Goal: Task Accomplishment & Management: Manage account settings

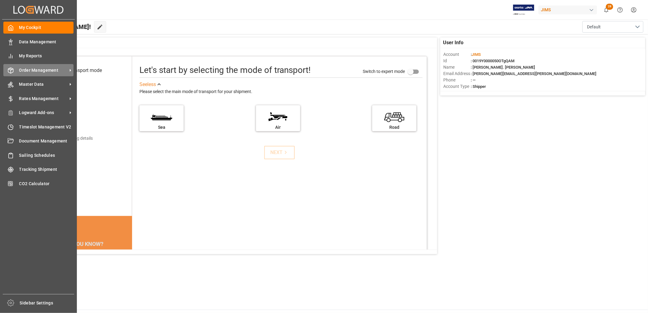
click at [27, 70] on span "Order Management" at bounding box center [43, 70] width 48 height 6
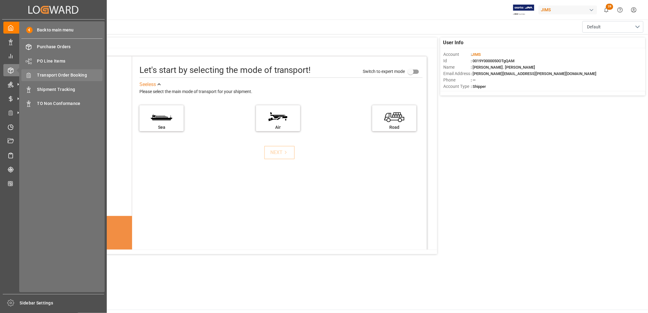
click at [59, 73] on span "Transport Order Booking" at bounding box center [70, 75] width 66 height 6
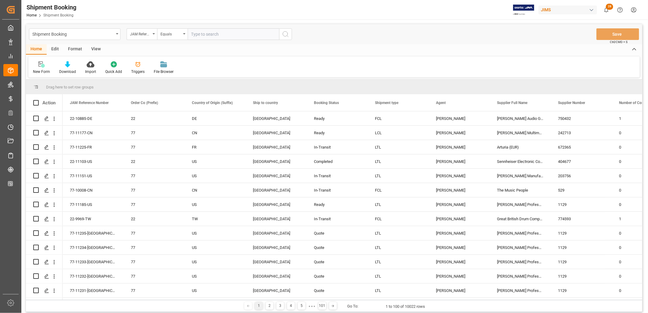
click at [193, 33] on input "text" at bounding box center [233, 34] width 91 height 12
type input "77-11041-CN"
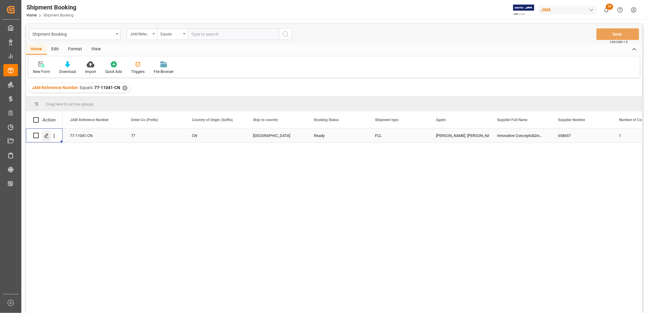
click at [46, 133] on icon "Press SPACE to select this row." at bounding box center [46, 135] width 5 height 5
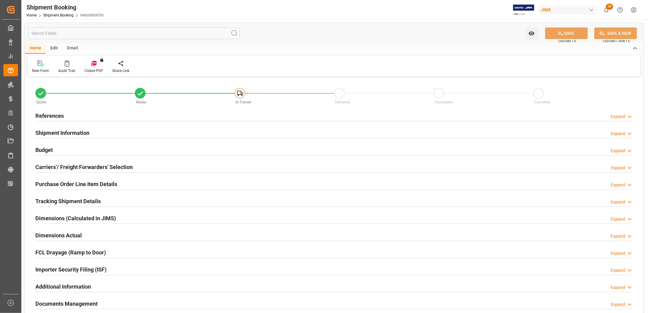
type input "1"
type input "23-09-2025"
click at [60, 115] on h2 "References" at bounding box center [49, 116] width 28 height 8
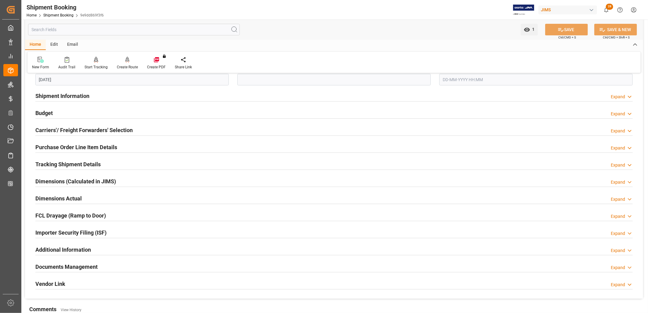
scroll to position [169, 0]
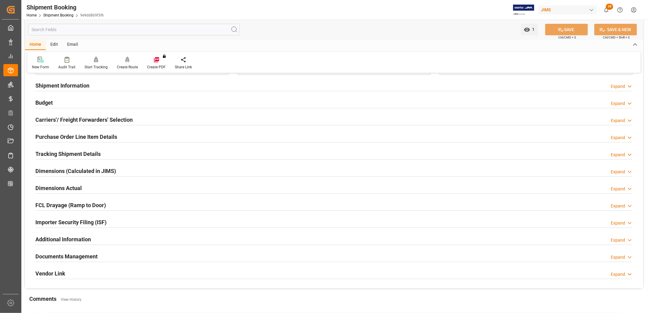
click at [85, 118] on h2 "Carriers'/ Freight Forwarders' Selection" at bounding box center [83, 120] width 97 height 8
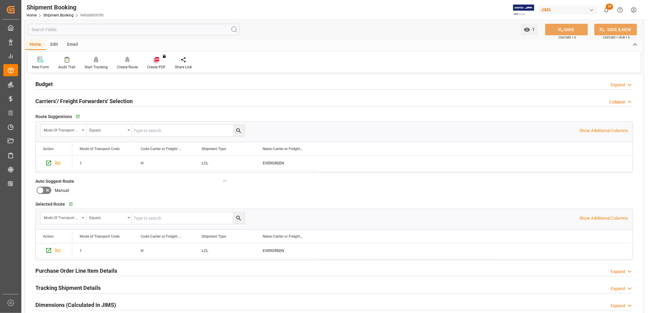
scroll to position [203, 0]
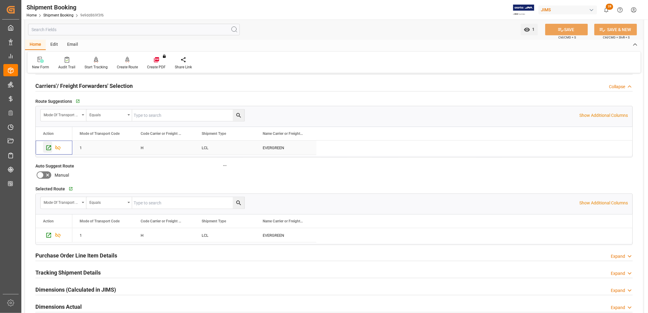
click at [48, 147] on icon "Press SPACE to select this row." at bounding box center [48, 148] width 6 height 6
click at [49, 234] on icon "Press SPACE to select this row." at bounding box center [48, 235] width 5 height 5
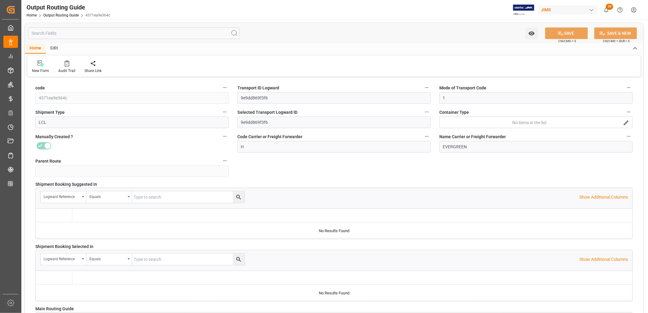
type input "16-09-2025 14:38"
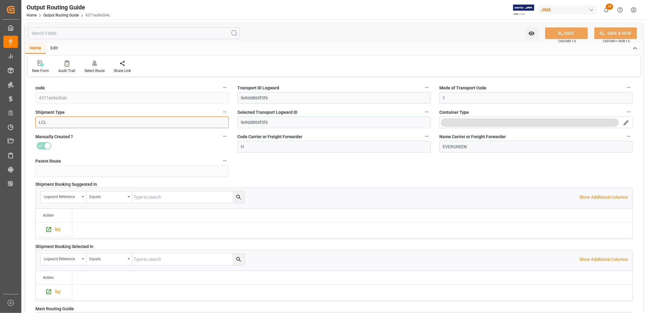
click at [52, 124] on input "LCL" at bounding box center [131, 123] width 193 height 12
type input "L"
type input "FCL"
click at [572, 34] on button "SAVE" at bounding box center [566, 33] width 43 height 12
type input "[DATE] 14:38"
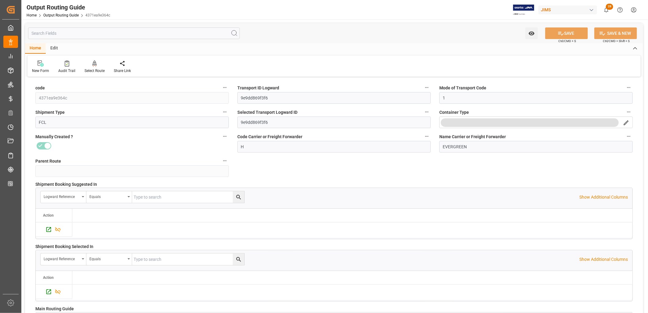
click at [477, 123] on button "menu-button" at bounding box center [530, 122] width 178 height 9
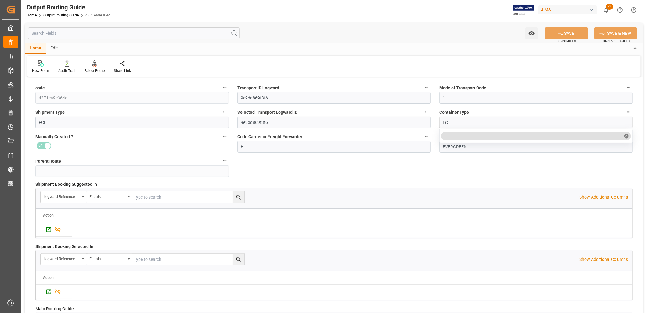
type input "FCL"
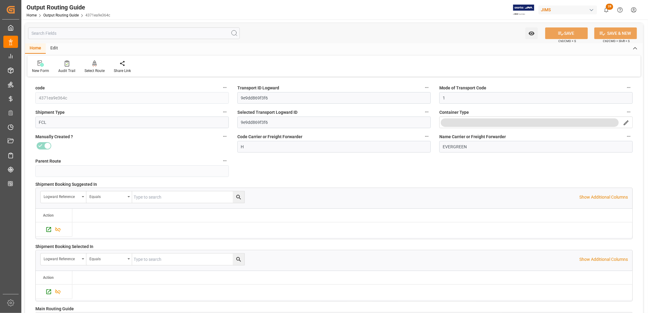
click at [626, 122] on icon "search button" at bounding box center [626, 123] width 6 height 6
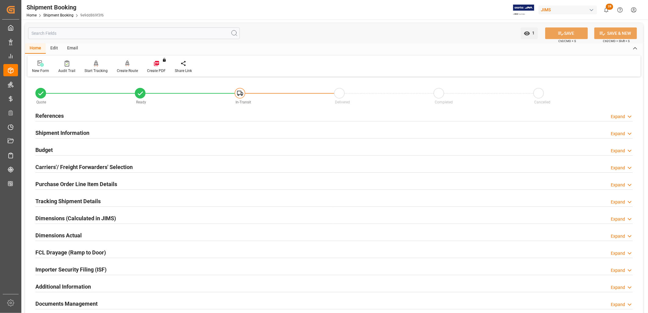
scroll to position [68, 0]
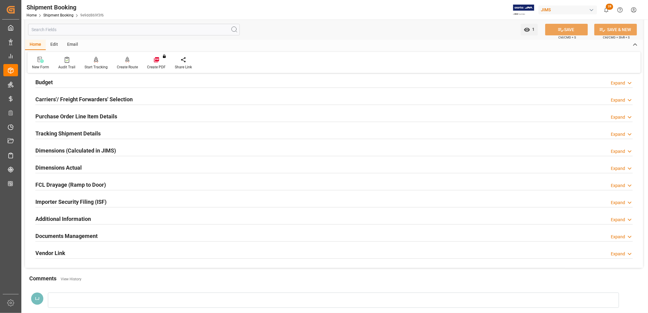
click at [75, 132] on h2 "Tracking Shipment Details" at bounding box center [67, 133] width 65 height 8
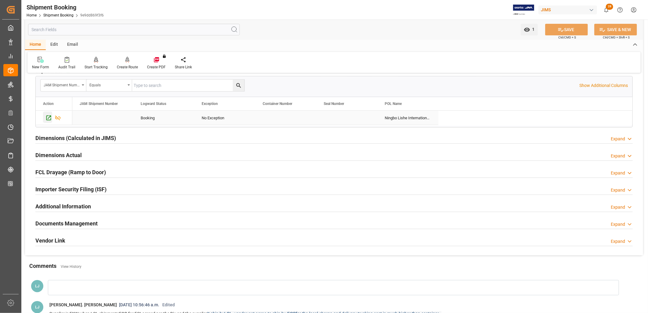
scroll to position [203, 0]
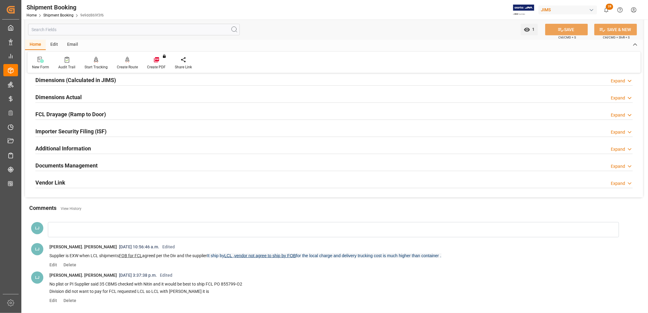
click at [55, 230] on div at bounding box center [333, 229] width 571 height 15
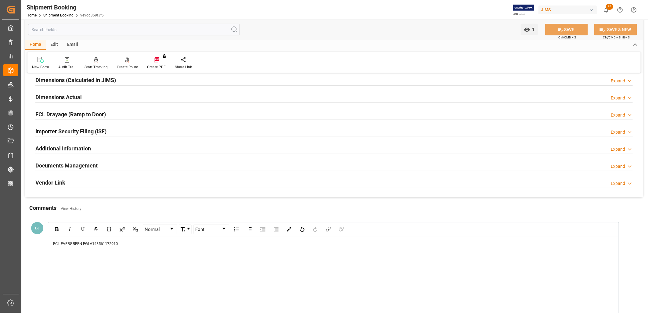
click at [131, 241] on div "FCL EVERGREEN EGLV143561172910" at bounding box center [333, 244] width 561 height 6
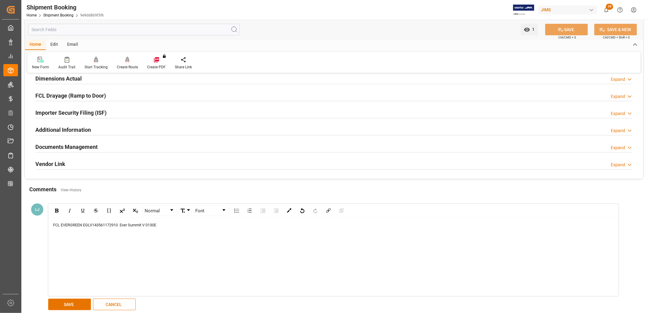
scroll to position [237, 0]
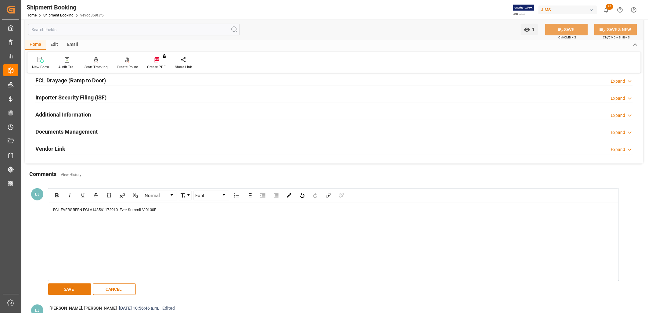
click at [81, 287] on button "SAVE" at bounding box center [69, 289] width 43 height 12
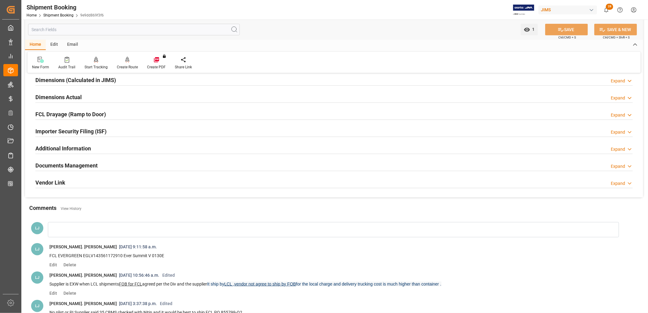
scroll to position [0, 0]
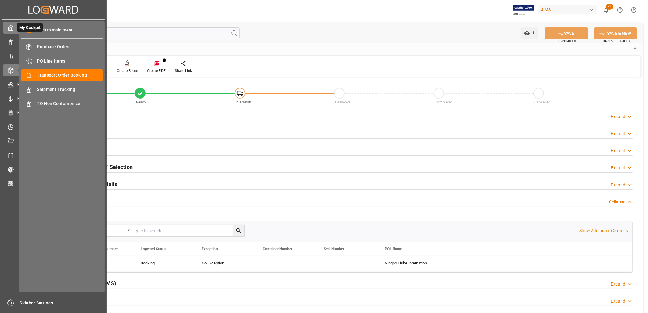
click at [12, 30] on icon at bounding box center [11, 27] width 5 height 5
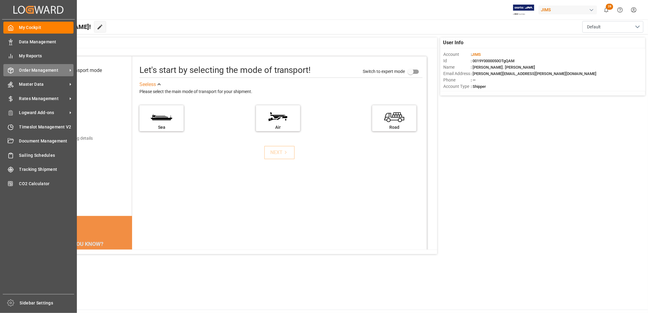
click at [47, 69] on span "Order Management" at bounding box center [43, 70] width 48 height 6
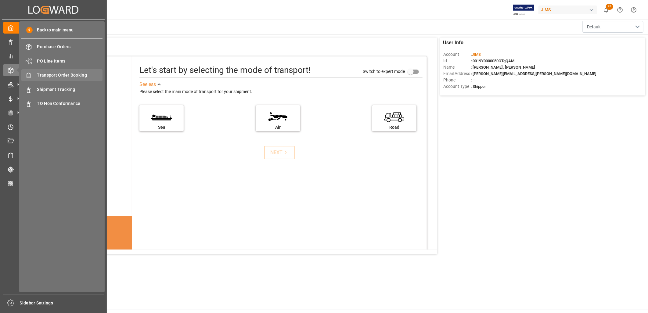
click at [77, 74] on span "Transport Order Booking" at bounding box center [70, 75] width 66 height 6
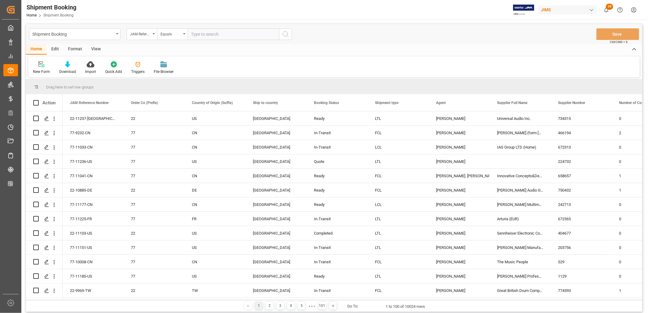
click at [196, 34] on input "text" at bounding box center [233, 34] width 91 height 12
type input "22-9504-CN"
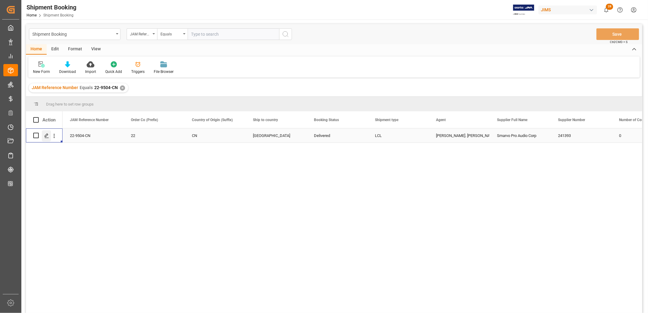
click at [45, 135] on icon "Press SPACE to select this row." at bounding box center [46, 135] width 5 height 5
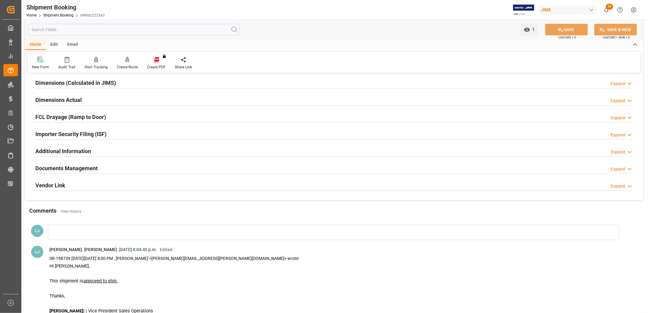
scroll to position [102, 0]
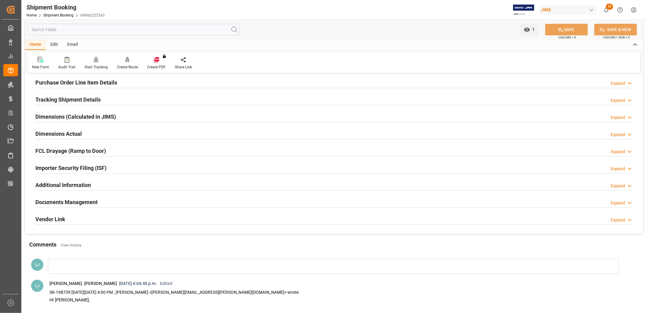
click at [91, 201] on h2 "Documents Management" at bounding box center [66, 202] width 62 height 8
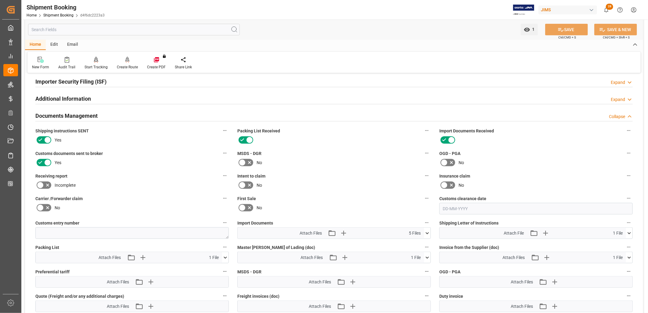
scroll to position [203, 0]
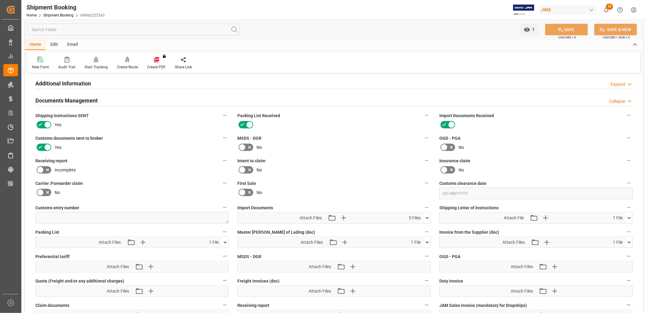
click at [427, 215] on icon at bounding box center [427, 218] width 6 height 6
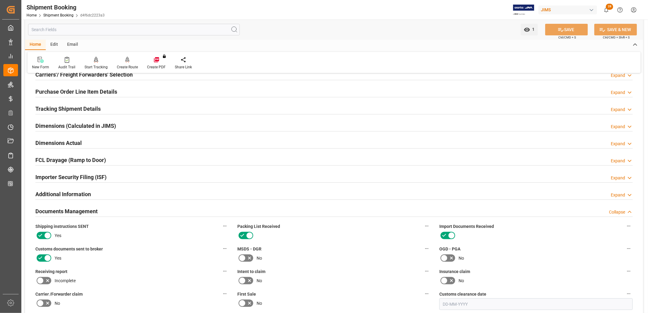
scroll to position [0, 0]
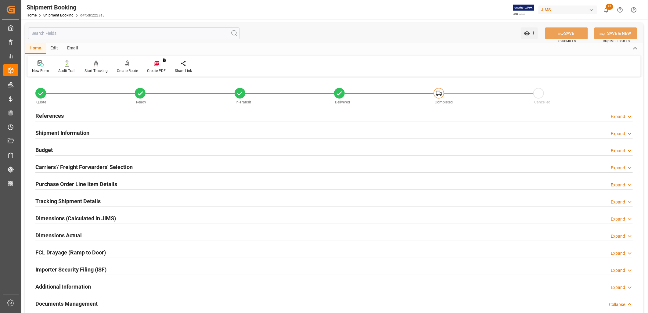
click at [50, 116] on h2 "References" at bounding box center [49, 116] width 28 height 8
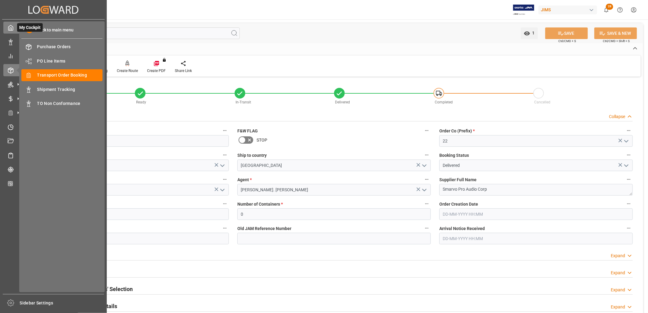
click at [13, 29] on icon at bounding box center [11, 28] width 6 height 6
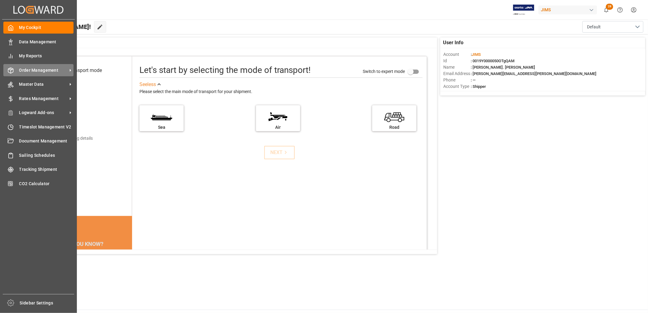
click at [45, 67] on span "Order Management" at bounding box center [43, 70] width 48 height 6
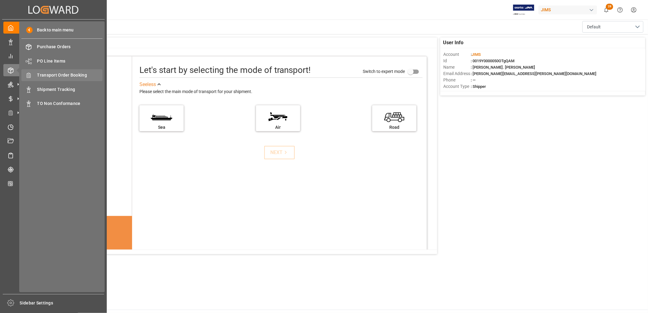
click at [60, 74] on span "Transport Order Booking" at bounding box center [70, 75] width 66 height 6
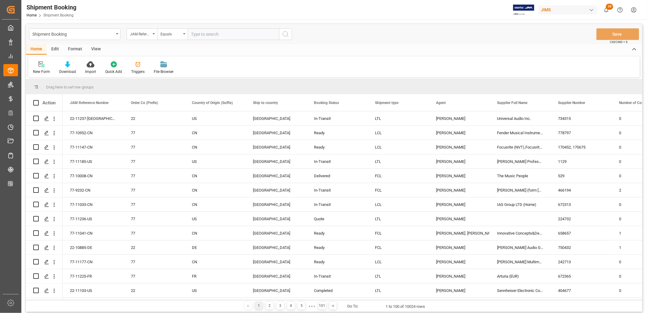
click at [194, 34] on input "text" at bounding box center [233, 34] width 91 height 12
type input "22-9972-ID"
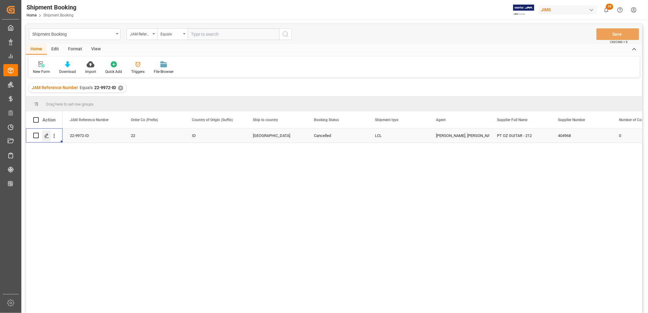
click at [46, 137] on icon "Press SPACE to select this row." at bounding box center [46, 135] width 5 height 5
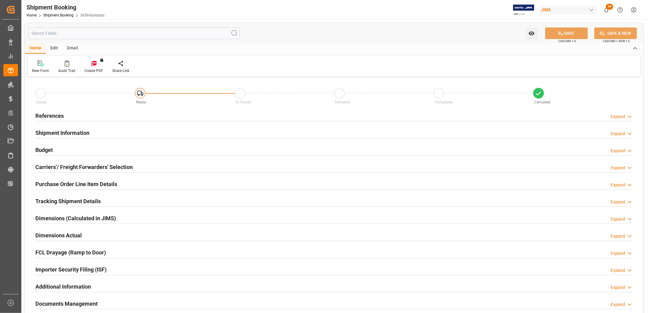
type input "0"
type input "12-08-2025"
click at [52, 113] on h2 "References" at bounding box center [49, 116] width 28 height 8
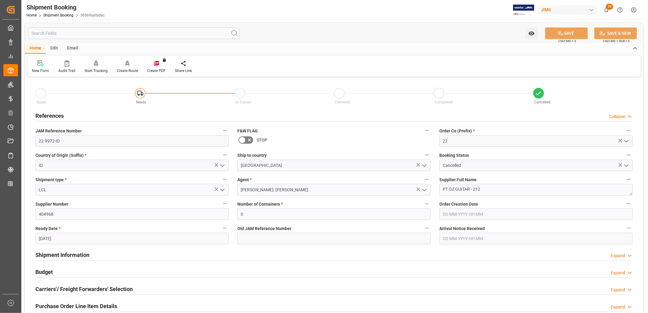
click at [626, 165] on icon "open menu" at bounding box center [625, 165] width 7 height 7
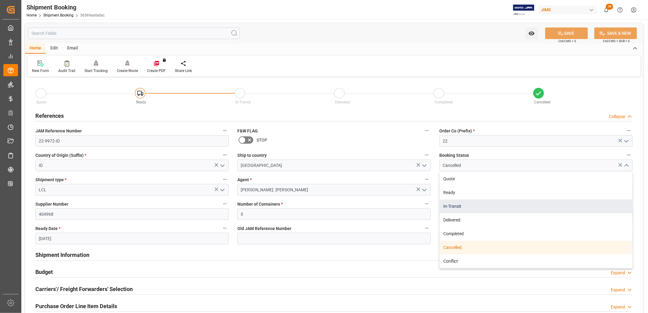
click at [455, 205] on div "In-Transit" at bounding box center [535, 206] width 193 height 14
type input "In-Transit"
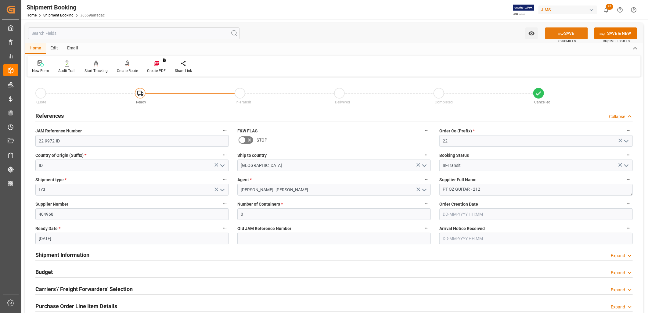
click at [569, 31] on button "SAVE" at bounding box center [566, 33] width 43 height 12
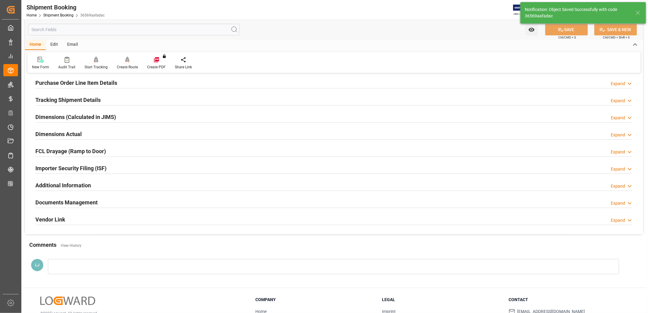
scroll to position [47, 0]
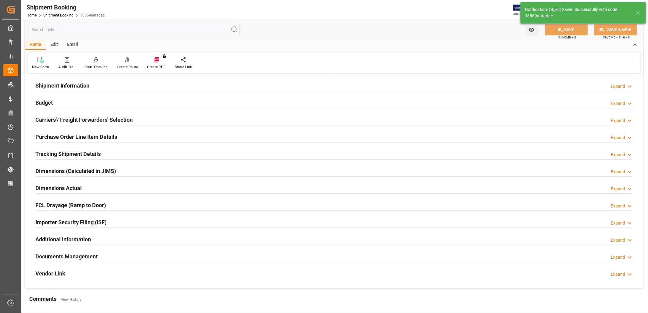
click at [86, 132] on div "Purchase Order Line Item Details" at bounding box center [76, 137] width 82 height 12
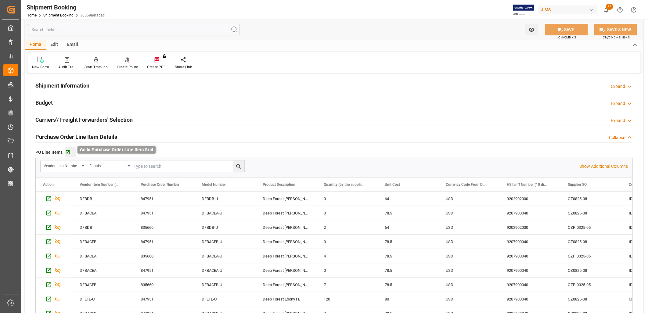
click at [68, 152] on icon "button" at bounding box center [67, 152] width 5 height 5
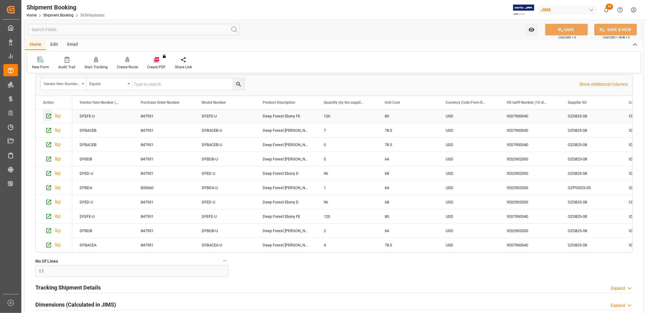
scroll to position [34, 0]
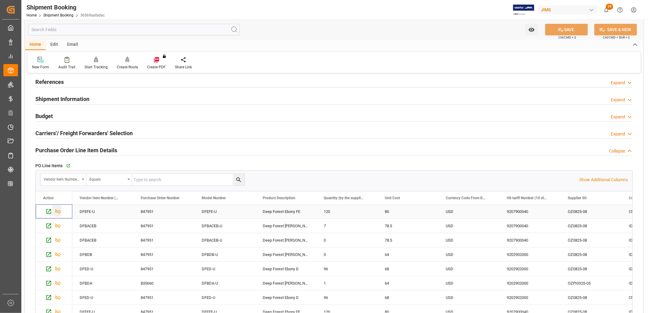
click at [57, 211] on icon "Press SPACE to select this row." at bounding box center [58, 211] width 6 height 6
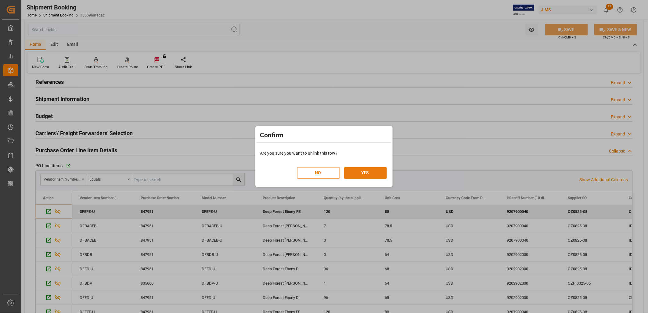
click at [358, 169] on button "YES" at bounding box center [365, 173] width 43 height 12
click at [364, 173] on button "YES" at bounding box center [365, 173] width 43 height 12
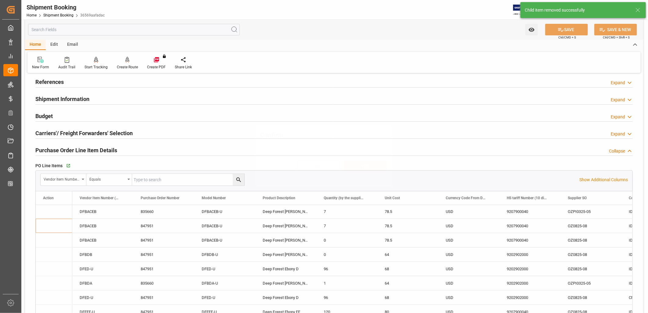
scroll to position [86, 0]
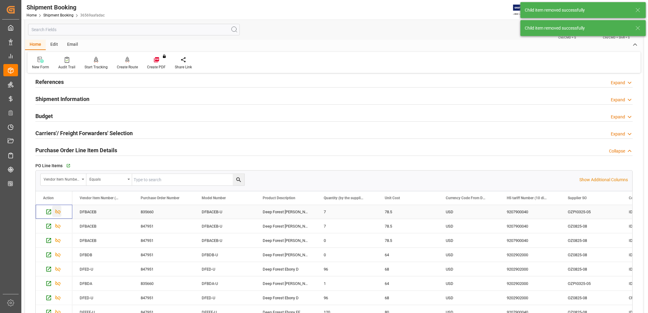
click at [56, 212] on icon "Press SPACE to select this row." at bounding box center [58, 212] width 6 height 6
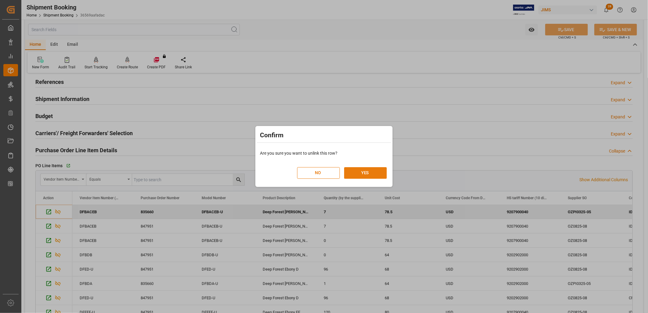
click at [374, 171] on button "YES" at bounding box center [365, 173] width 43 height 12
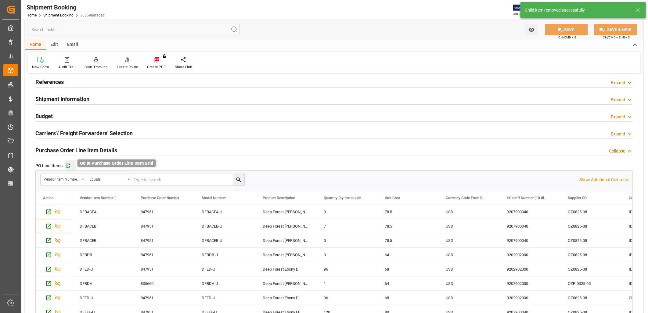
click at [66, 166] on icon "button" at bounding box center [67, 165] width 5 height 5
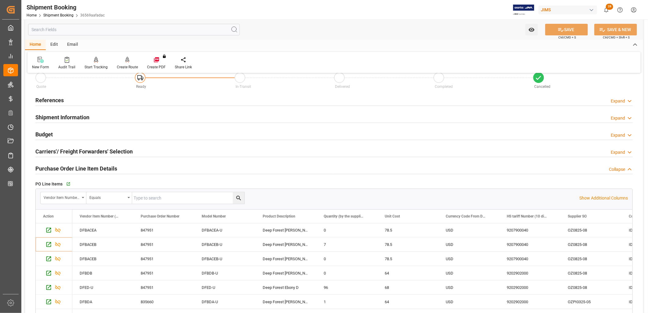
scroll to position [0, 0]
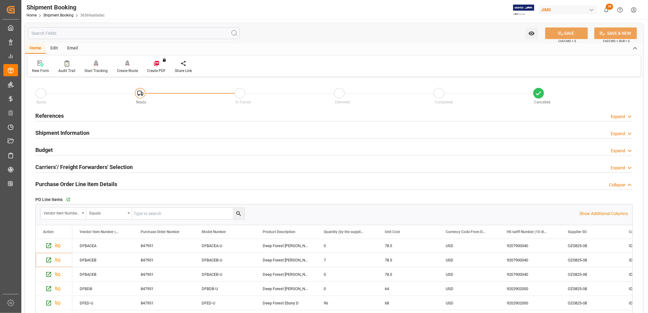
click at [56, 115] on h2 "References" at bounding box center [49, 116] width 28 height 8
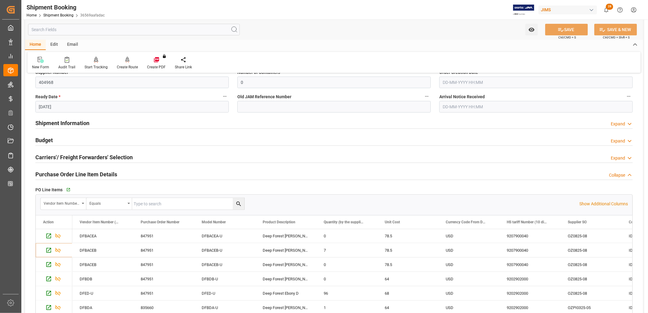
scroll to position [135, 0]
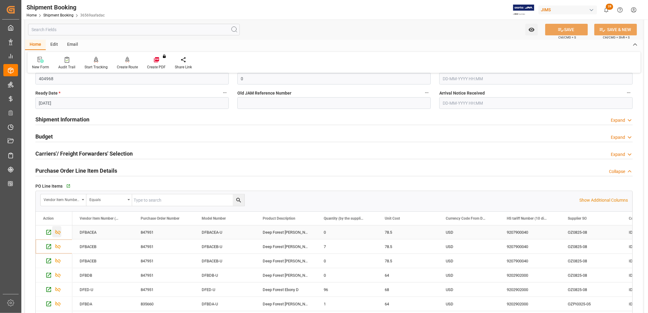
click at [58, 232] on icon "Press SPACE to select this row." at bounding box center [58, 232] width 6 height 6
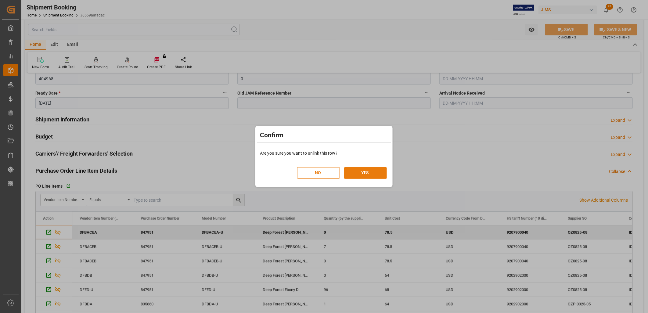
click at [358, 175] on button "YES" at bounding box center [365, 173] width 43 height 12
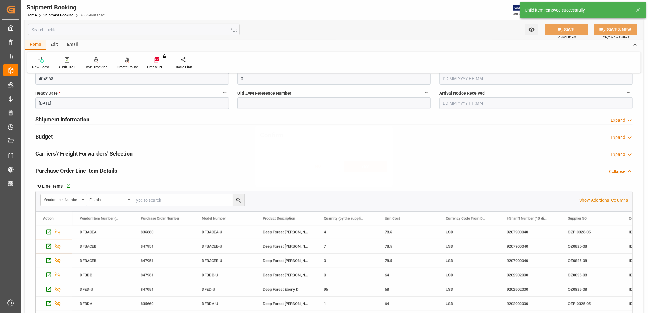
scroll to position [58, 0]
click at [57, 232] on icon "Press SPACE to select this row." at bounding box center [58, 232] width 6 height 6
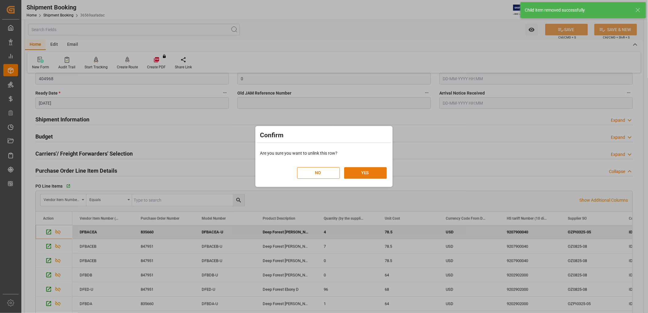
click at [370, 174] on button "YES" at bounding box center [365, 173] width 43 height 12
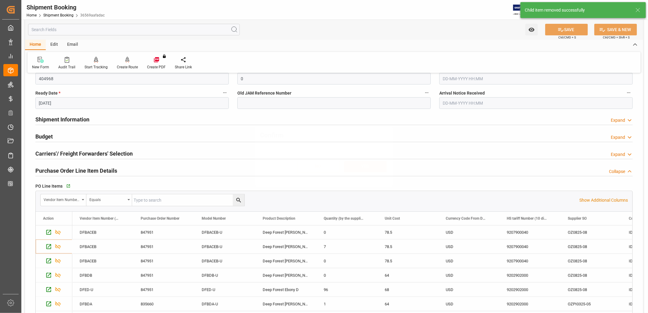
click at [59, 246] on icon "Press SPACE to select this row." at bounding box center [57, 246] width 5 height 5
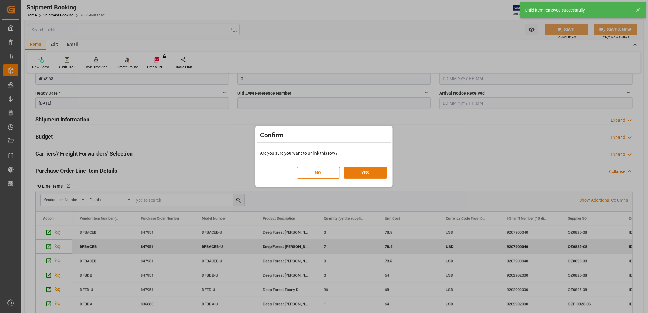
click at [370, 171] on button "YES" at bounding box center [365, 173] width 43 height 12
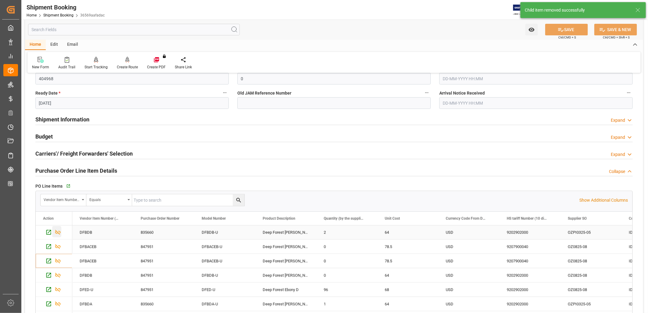
click at [59, 232] on icon "Press SPACE to select this row." at bounding box center [58, 232] width 6 height 6
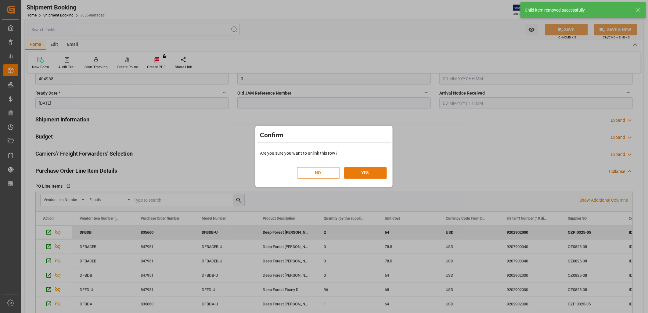
click at [365, 171] on button "YES" at bounding box center [365, 173] width 43 height 12
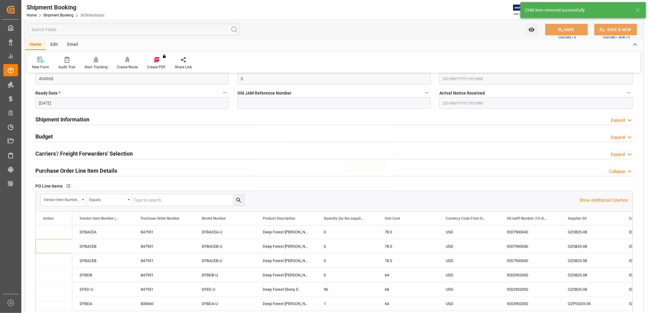
scroll to position [15, 0]
click at [59, 230] on icon "Press SPACE to select this row." at bounding box center [58, 232] width 6 height 6
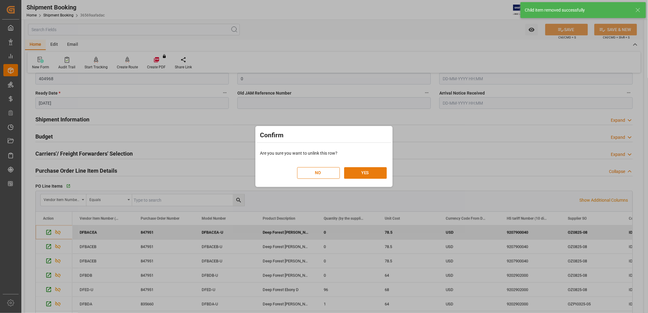
click at [372, 174] on button "YES" at bounding box center [365, 173] width 43 height 12
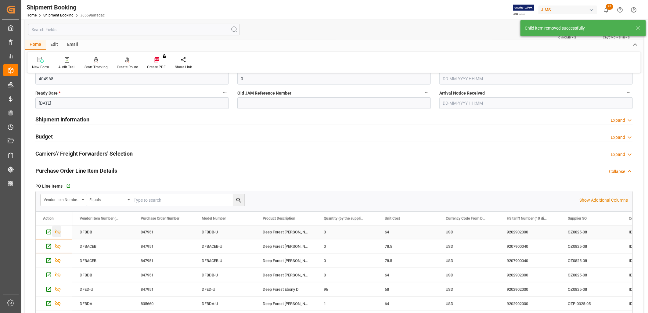
click at [57, 232] on icon "Press SPACE to select this row." at bounding box center [57, 232] width 5 height 5
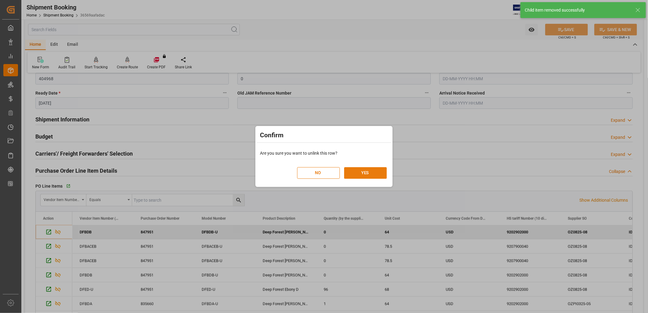
click at [364, 173] on button "YES" at bounding box center [365, 173] width 43 height 12
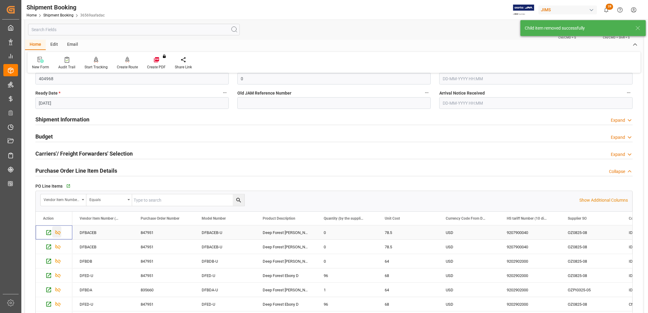
click at [59, 231] on icon "Press SPACE to select this row." at bounding box center [58, 232] width 6 height 6
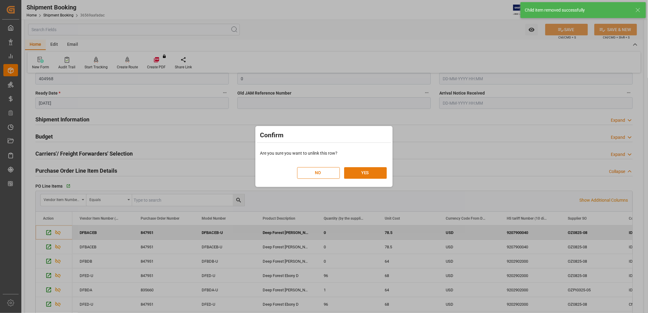
click at [373, 171] on button "YES" at bounding box center [365, 173] width 43 height 12
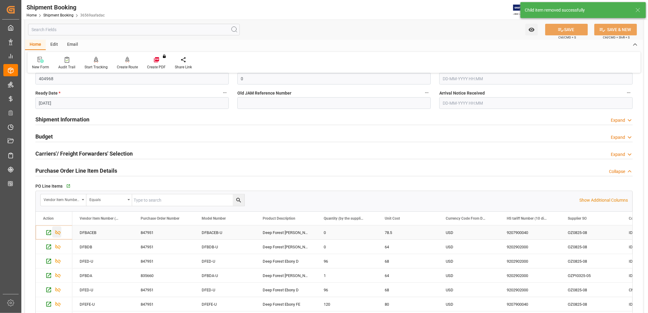
click at [57, 231] on icon "Press SPACE to select this row." at bounding box center [58, 232] width 6 height 6
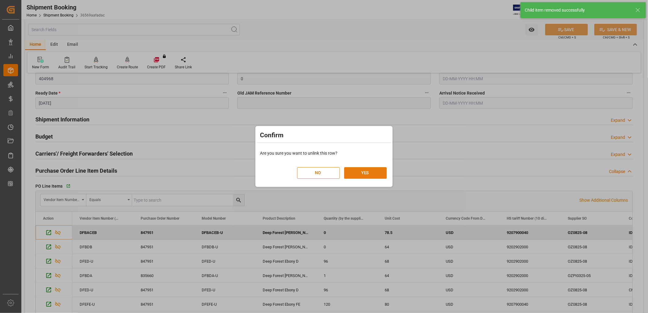
click at [369, 173] on button "YES" at bounding box center [365, 173] width 43 height 12
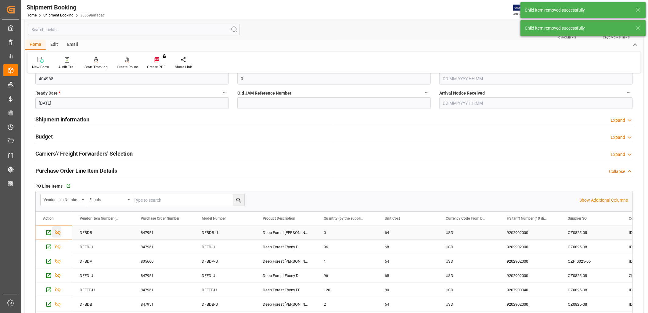
click at [59, 233] on icon "Press SPACE to select this row." at bounding box center [58, 232] width 6 height 6
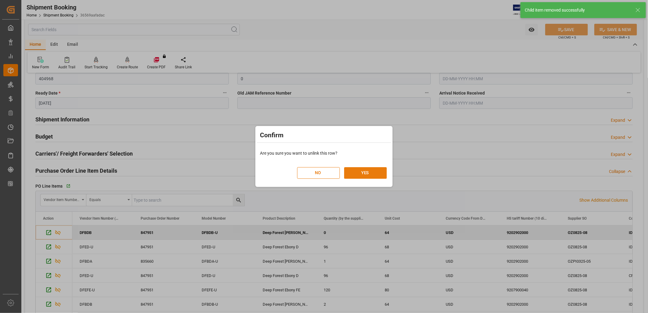
click at [368, 173] on button "YES" at bounding box center [365, 173] width 43 height 12
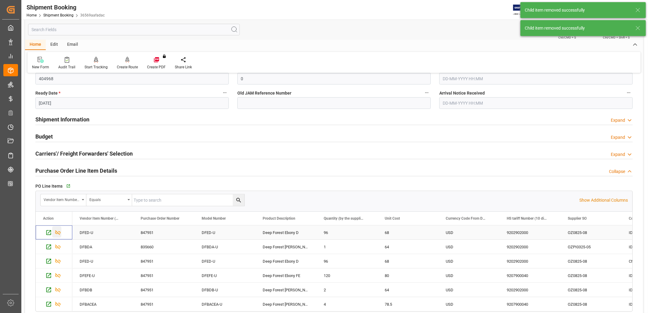
click at [58, 232] on icon "Press SPACE to select this row." at bounding box center [58, 232] width 6 height 6
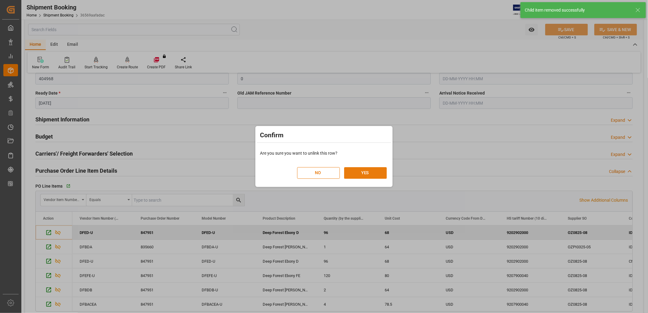
click at [370, 172] on button "YES" at bounding box center [365, 173] width 43 height 12
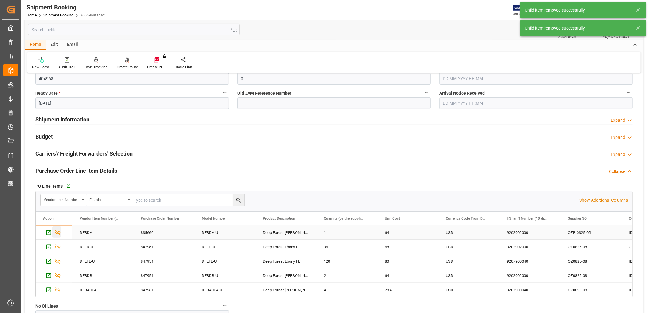
click at [59, 232] on icon "Press SPACE to select this row." at bounding box center [58, 232] width 6 height 6
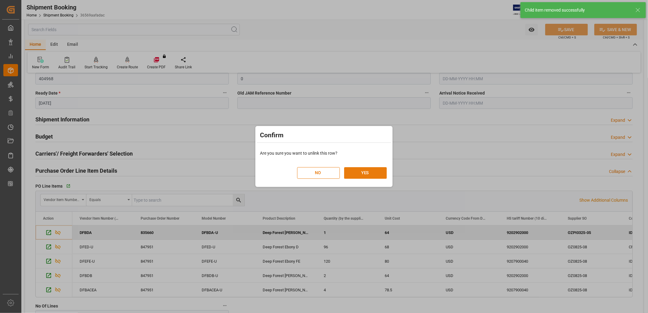
click at [371, 173] on button "YES" at bounding box center [365, 173] width 43 height 12
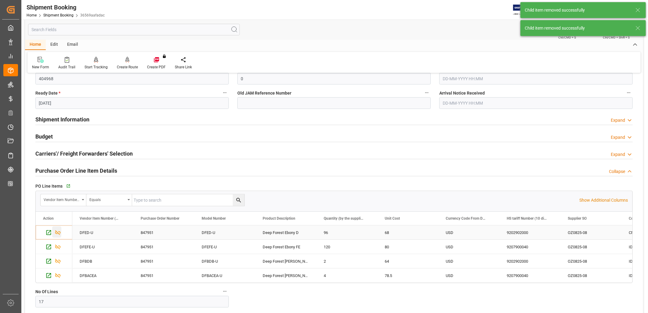
click at [60, 233] on icon "Press SPACE to select this row." at bounding box center [58, 232] width 6 height 6
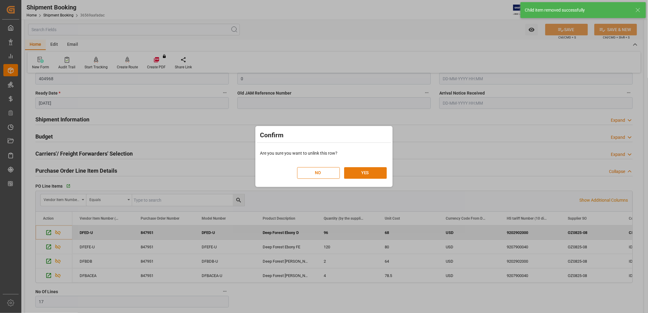
click at [374, 170] on button "YES" at bounding box center [365, 173] width 43 height 12
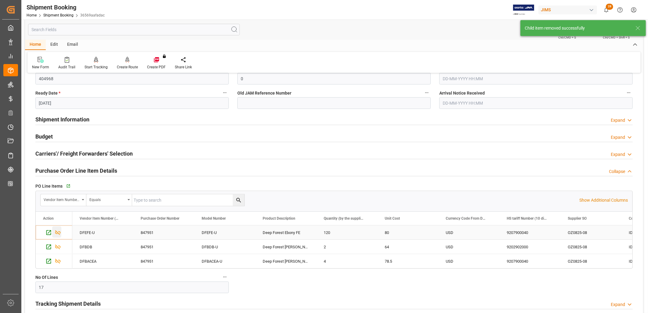
click at [58, 232] on icon "Press SPACE to select this row." at bounding box center [58, 232] width 6 height 6
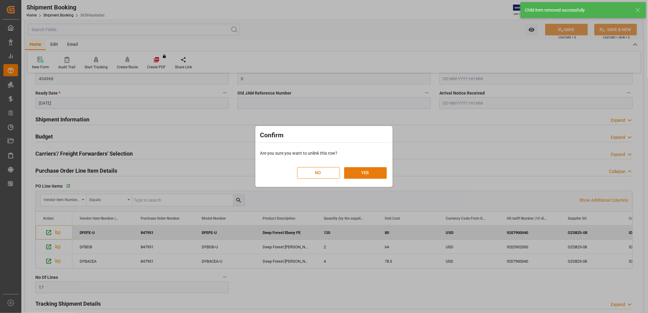
click at [367, 172] on button "YES" at bounding box center [365, 173] width 43 height 12
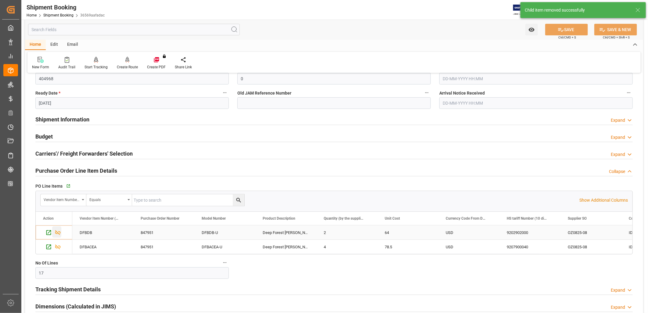
click at [59, 232] on icon "Press SPACE to select this row." at bounding box center [58, 232] width 6 height 6
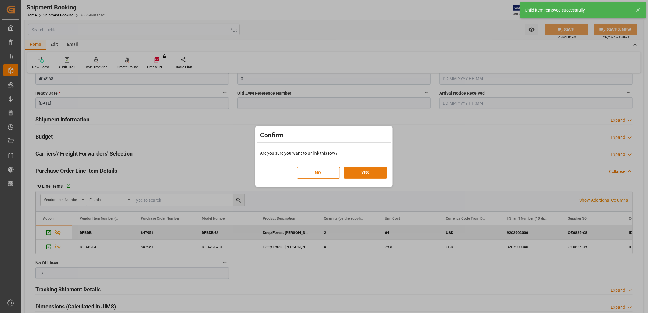
click at [371, 175] on button "YES" at bounding box center [365, 173] width 43 height 12
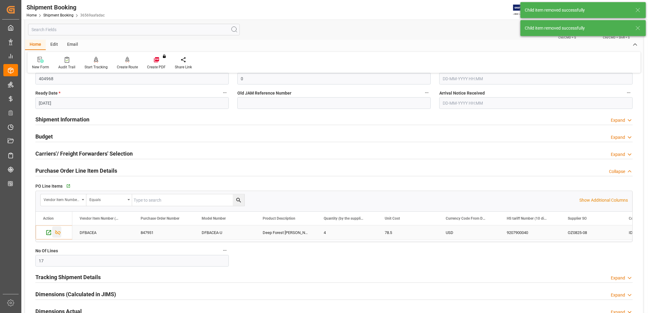
click at [59, 233] on icon "Press SPACE to select this row." at bounding box center [57, 232] width 5 height 5
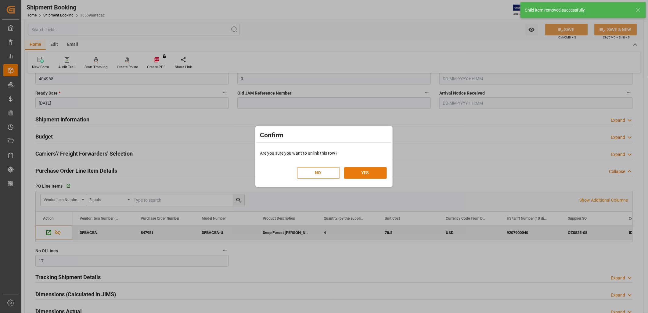
click at [376, 171] on button "YES" at bounding box center [365, 173] width 43 height 12
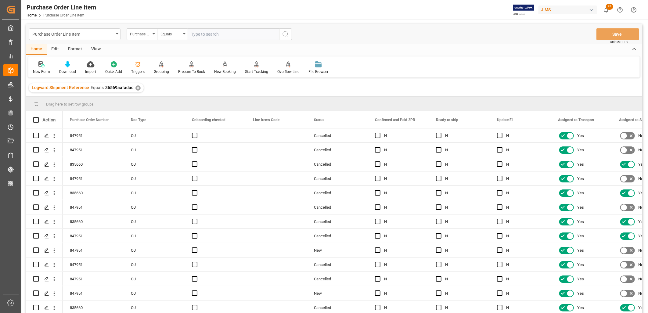
click at [97, 48] on div "View" at bounding box center [96, 49] width 19 height 10
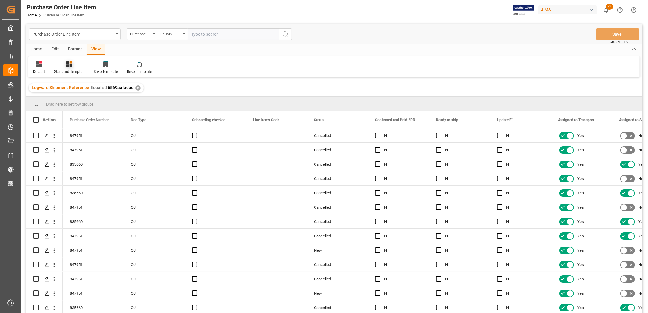
click at [69, 64] on icon at bounding box center [69, 64] width 6 height 6
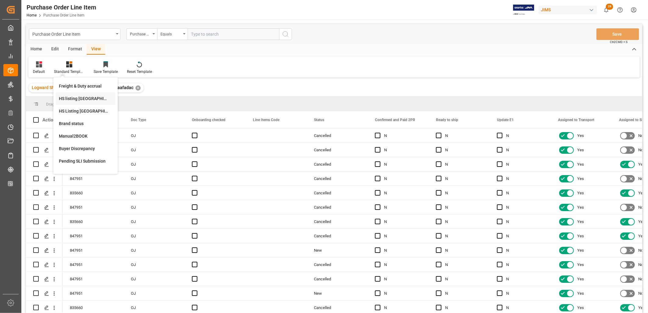
click at [72, 98] on div "HS listing [GEOGRAPHIC_DATA]" at bounding box center [85, 98] width 53 height 6
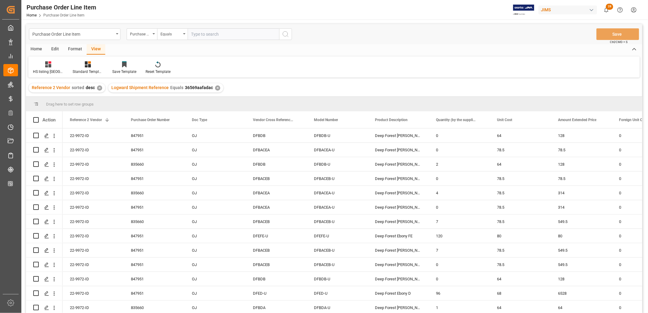
click at [34, 49] on div "Home" at bounding box center [36, 49] width 21 height 10
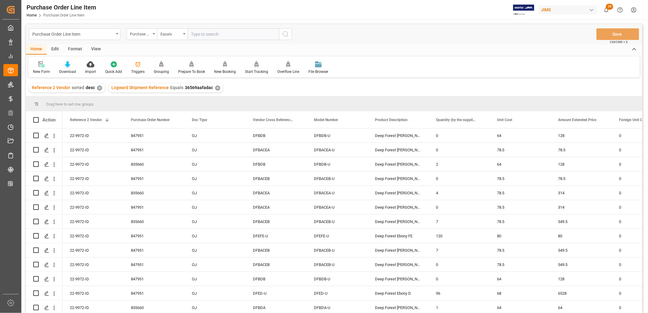
click at [68, 63] on icon at bounding box center [67, 64] width 5 height 6
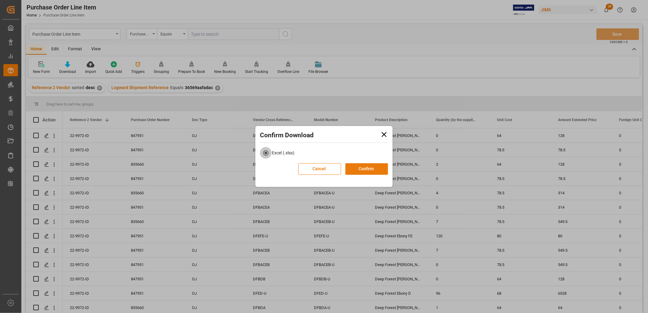
click at [367, 167] on button "Confirm" at bounding box center [366, 169] width 43 height 12
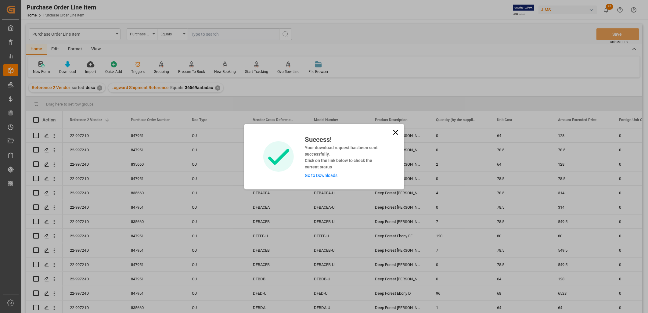
click at [322, 174] on link "Go to Downloads" at bounding box center [321, 175] width 33 height 5
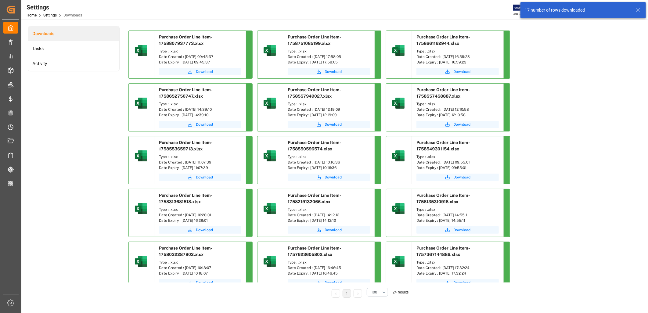
click at [200, 71] on span "Download" at bounding box center [204, 71] width 17 height 5
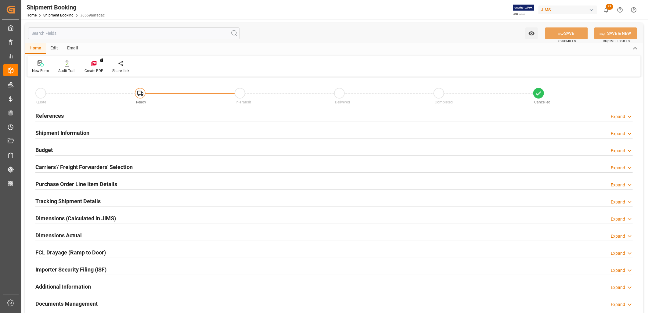
type input "0"
type input "[DATE]"
click at [56, 113] on h2 "References" at bounding box center [49, 116] width 28 height 8
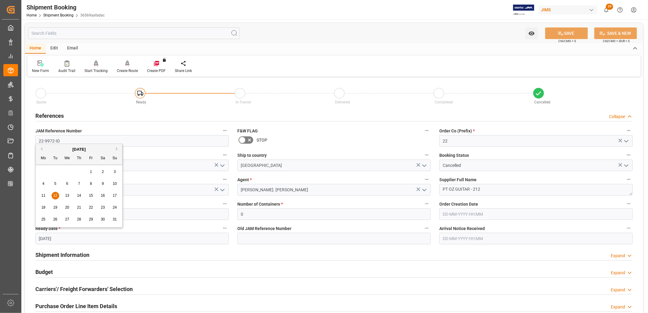
click at [68, 239] on input "[DATE]" at bounding box center [131, 239] width 193 height 12
click at [66, 252] on h2 "Shipment Information" at bounding box center [62, 255] width 54 height 8
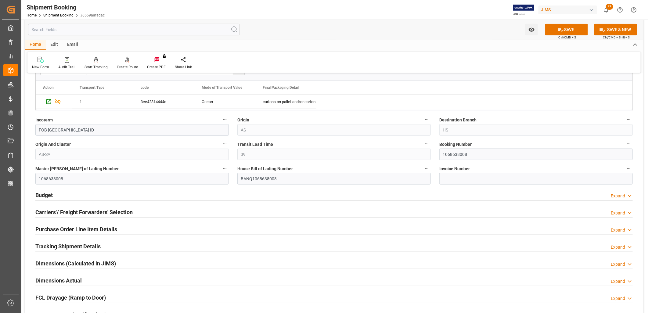
scroll to position [339, 0]
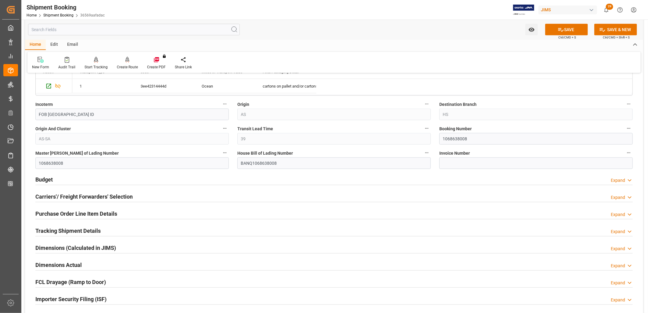
click at [98, 194] on h2 "Carriers'/ Freight Forwarders' Selection" at bounding box center [83, 196] width 97 height 8
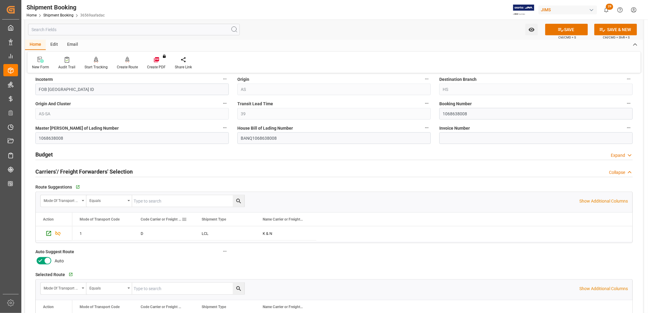
scroll to position [407, 0]
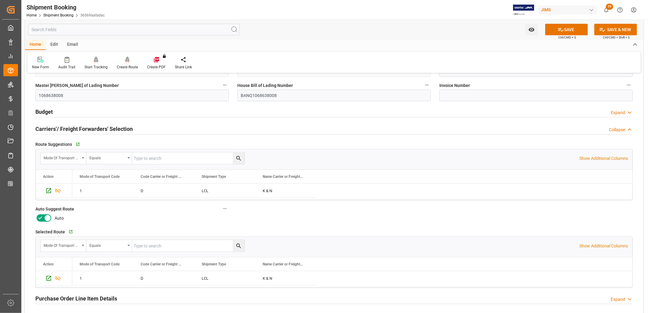
click at [45, 218] on icon at bounding box center [47, 217] width 7 height 7
click at [0, 0] on input "checkbox" at bounding box center [0, 0] width 0 height 0
click at [566, 30] on button "SAVE" at bounding box center [566, 30] width 43 height 12
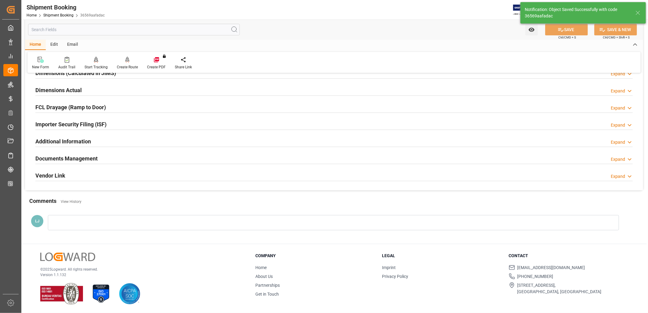
scroll to position [38, 0]
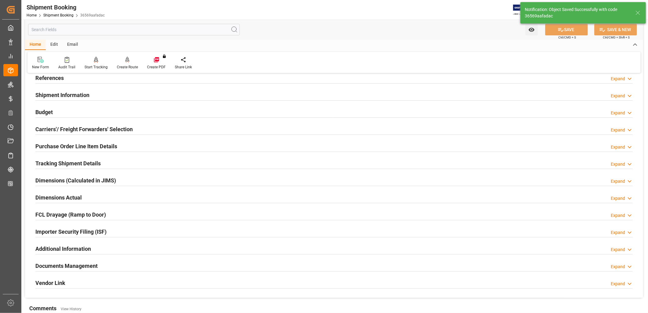
click at [58, 77] on h2 "References" at bounding box center [49, 78] width 28 height 8
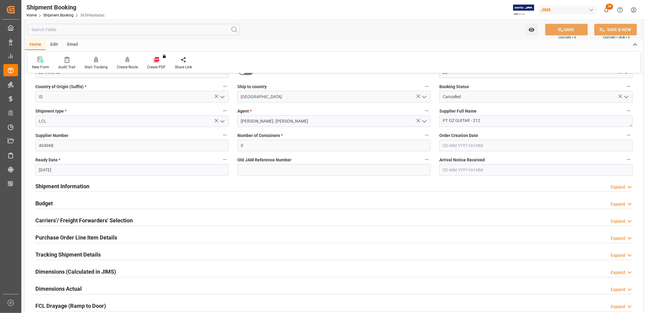
scroll to position [102, 0]
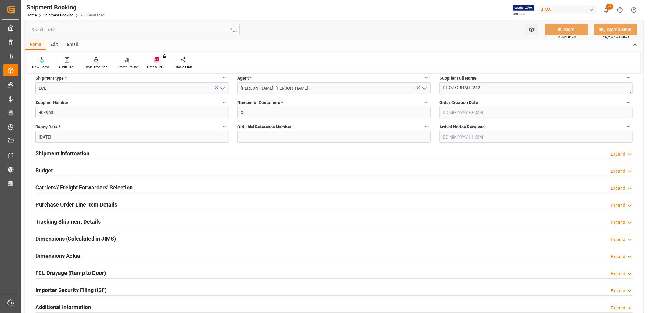
click at [83, 188] on h2 "Carriers'/ Freight Forwarders' Selection" at bounding box center [83, 187] width 97 height 8
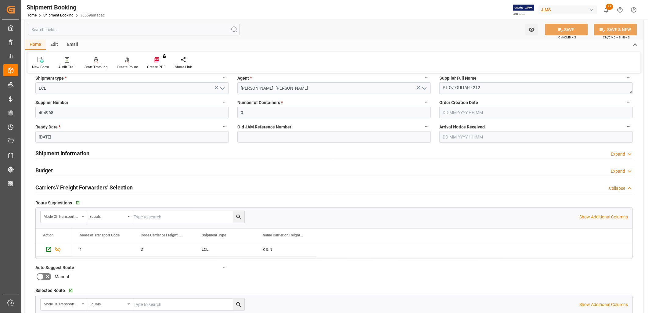
scroll to position [135, 0]
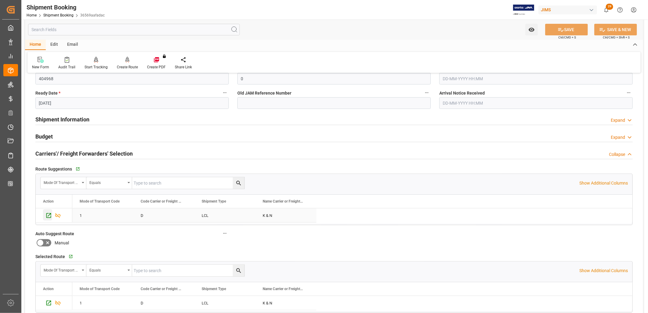
click at [49, 215] on icon "Press SPACE to select this row." at bounding box center [48, 215] width 5 height 5
click at [127, 60] on icon at bounding box center [127, 59] width 4 height 5
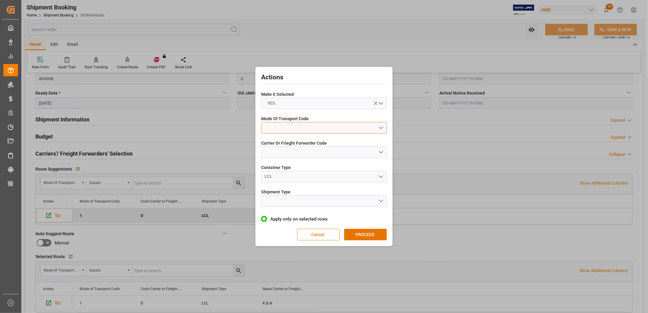
click at [382, 127] on button "open menu" at bounding box center [324, 128] width 126 height 12
click at [283, 130] on div "1- OCEAN" at bounding box center [323, 129] width 125 height 13
click at [382, 150] on button "open menu" at bounding box center [324, 152] width 126 height 12
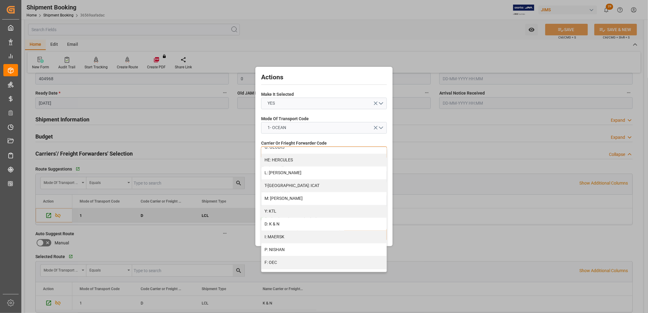
scroll to position [271, 0]
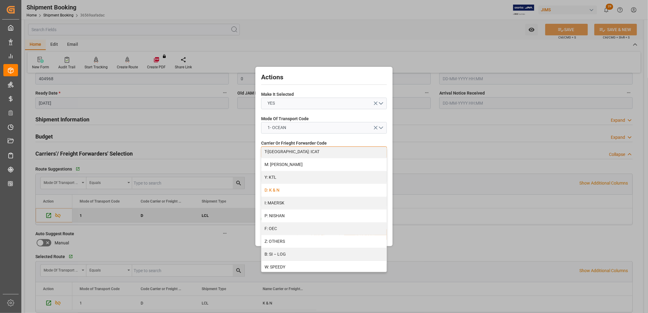
click at [280, 191] on div "D: K & N" at bounding box center [323, 190] width 125 height 13
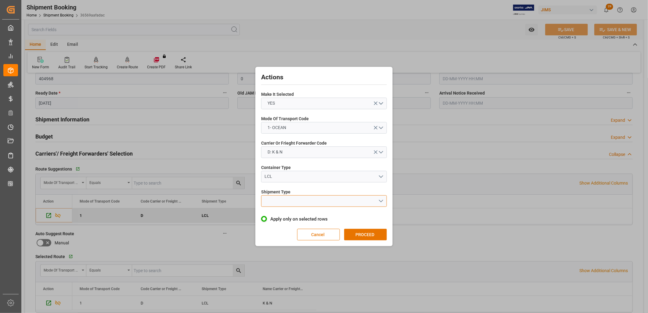
click at [381, 201] on button "open menu" at bounding box center [324, 201] width 126 height 12
click at [273, 214] on div "LCL" at bounding box center [323, 215] width 125 height 13
click at [359, 232] on button "PROCEED" at bounding box center [365, 235] width 43 height 12
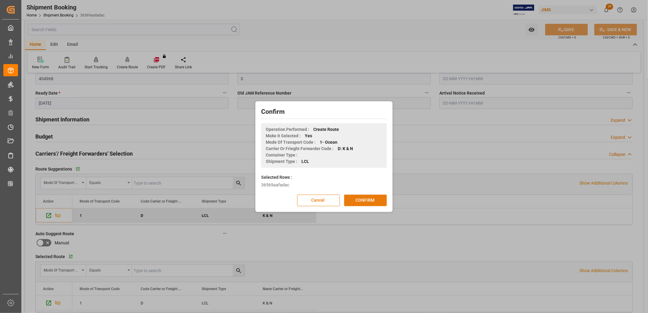
click at [372, 199] on button "CONFIRM" at bounding box center [365, 201] width 43 height 12
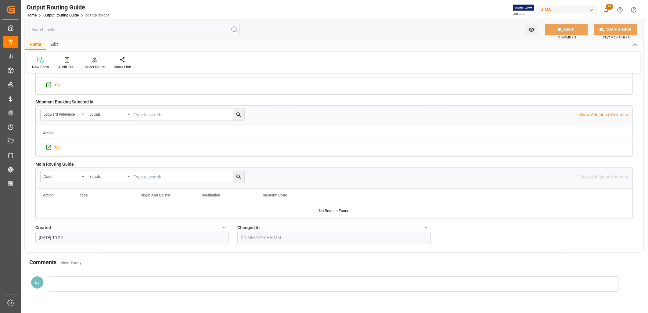
scroll to position [37, 0]
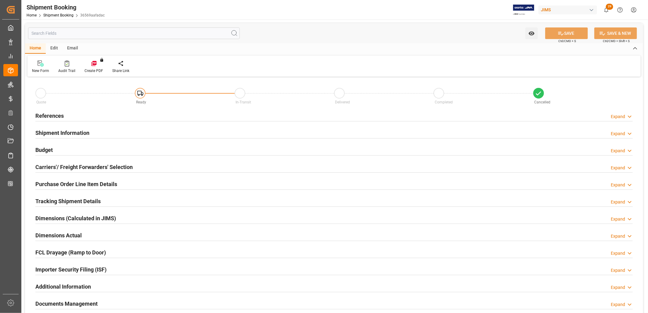
type input "0"
type input "[DATE]"
click at [55, 111] on div "References" at bounding box center [49, 115] width 28 height 12
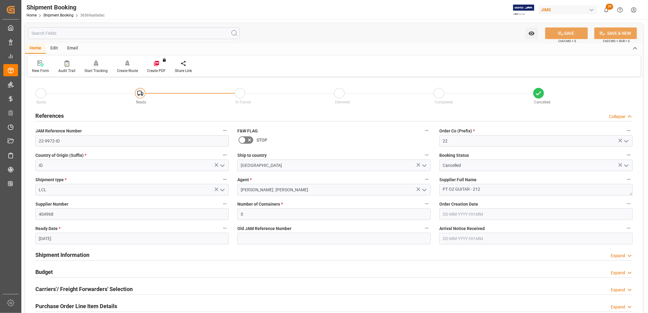
click at [626, 165] on icon "open menu" at bounding box center [625, 165] width 7 height 7
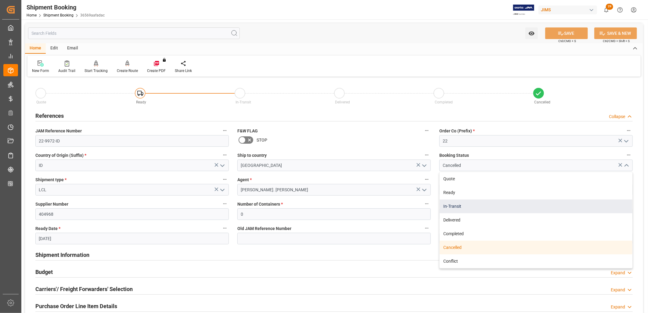
click at [457, 205] on div "In-Transit" at bounding box center [535, 206] width 193 height 14
type input "In-Transit"
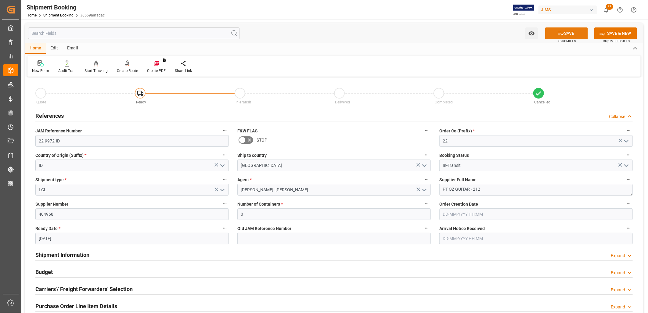
click at [574, 35] on button "SAVE" at bounding box center [566, 33] width 43 height 12
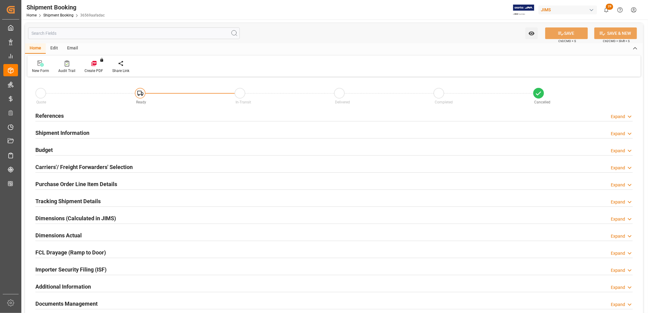
type input "0"
type input "[DATE]"
click at [44, 115] on h2 "References" at bounding box center [49, 116] width 28 height 8
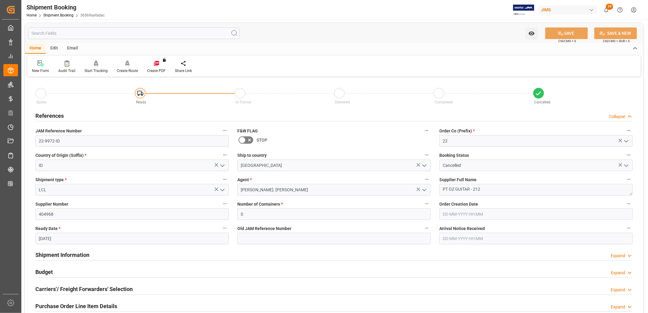
click at [626, 163] on icon "open menu" at bounding box center [625, 165] width 7 height 7
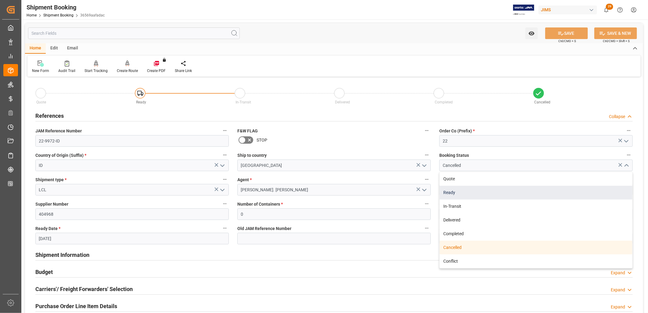
click at [449, 190] on div "Ready" at bounding box center [535, 193] width 193 height 14
type input "Ready"
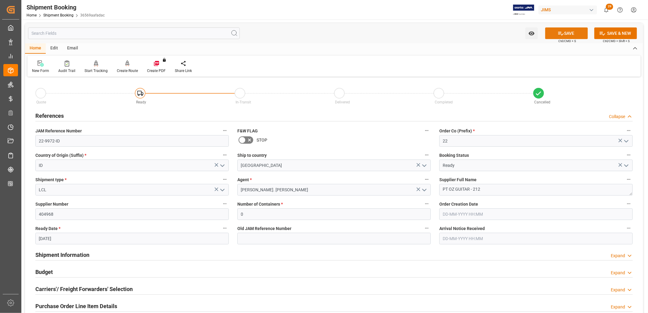
click at [561, 34] on icon at bounding box center [561, 33] width 6 height 6
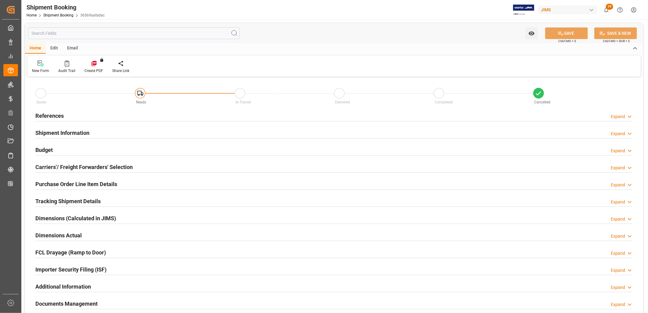
type input "0"
type input "[DATE]"
click at [47, 114] on h2 "References" at bounding box center [49, 116] width 28 height 8
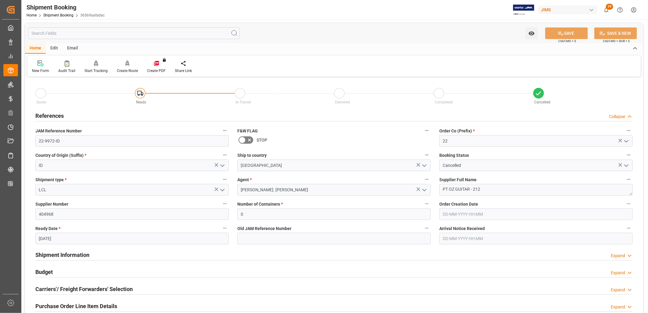
click at [627, 164] on icon "open menu" at bounding box center [625, 165] width 7 height 7
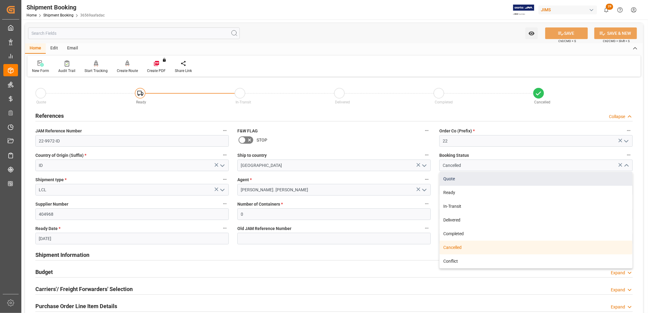
click at [441, 177] on div "Quote" at bounding box center [535, 179] width 193 height 14
type input "Quote"
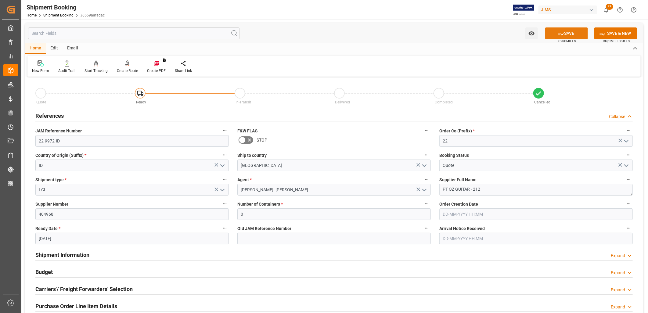
click at [563, 34] on button "SAVE" at bounding box center [566, 33] width 43 height 12
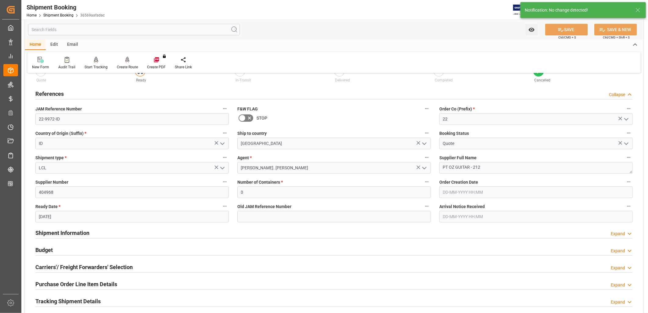
scroll to position [34, 0]
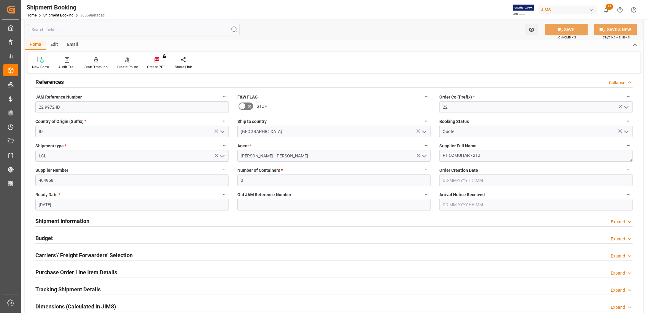
click at [76, 221] on h2 "Shipment Information" at bounding box center [62, 221] width 54 height 8
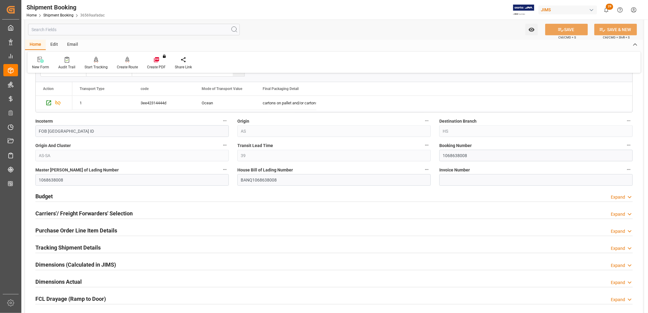
scroll to position [339, 0]
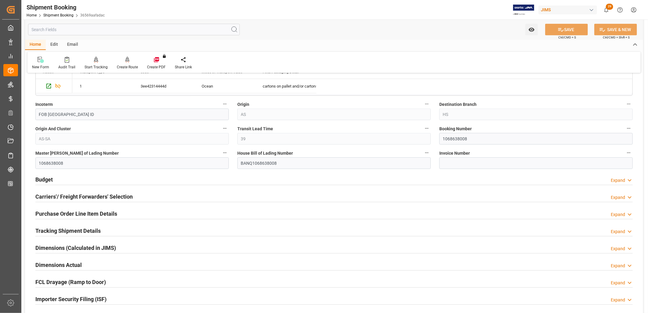
click at [47, 180] on h2 "Budget" at bounding box center [43, 179] width 17 height 8
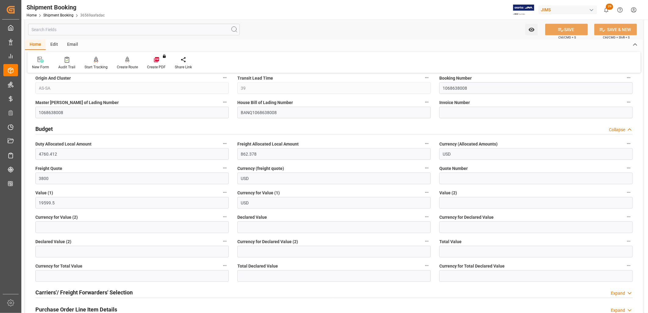
scroll to position [407, 0]
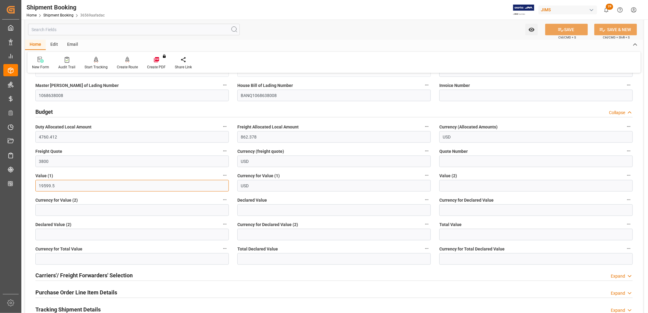
drag, startPoint x: 59, startPoint y: 188, endPoint x: 34, endPoint y: 183, distance: 25.2
click at [34, 183] on div "Value (1) 19599.5" at bounding box center [132, 181] width 202 height 24
type input "17419.50"
click at [570, 30] on button "SAVE" at bounding box center [566, 30] width 43 height 12
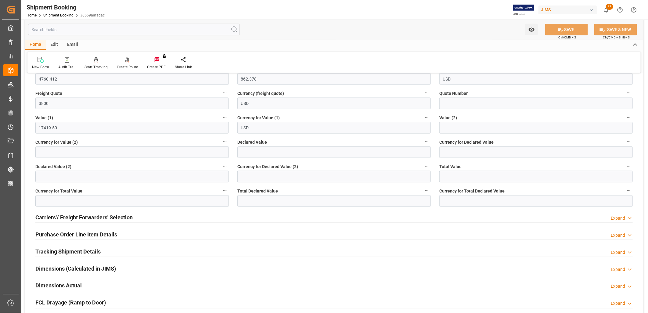
scroll to position [474, 0]
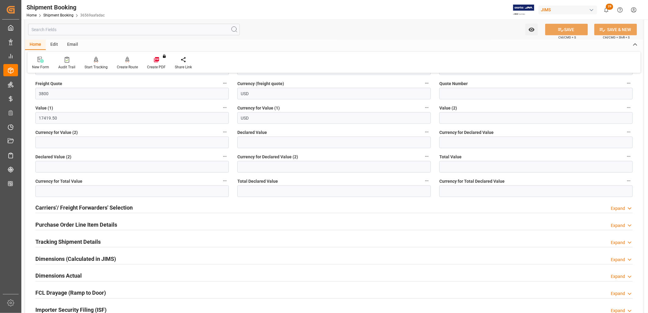
click at [102, 208] on h2 "Carriers'/ Freight Forwarders' Selection" at bounding box center [83, 207] width 97 height 8
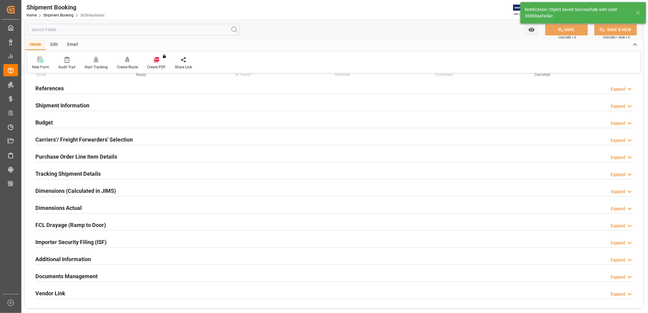
scroll to position [27, 0]
click at [96, 137] on h2 "Carriers'/ Freight Forwarders' Selection" at bounding box center [83, 139] width 97 height 8
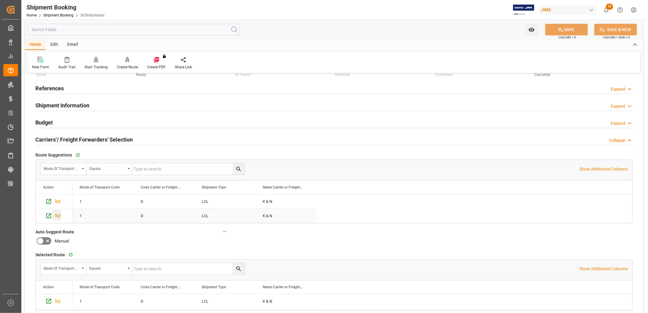
click at [57, 217] on icon "Press SPACE to select this row." at bounding box center [57, 215] width 5 height 5
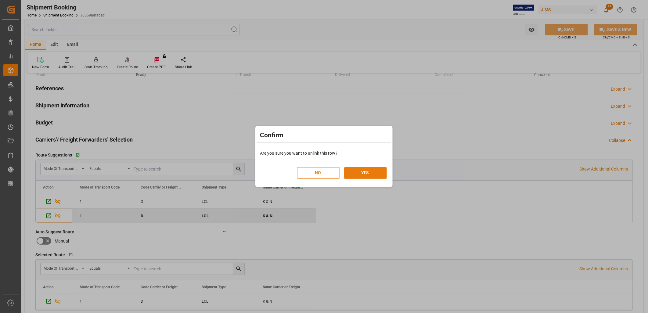
click at [359, 171] on button "YES" at bounding box center [365, 173] width 43 height 12
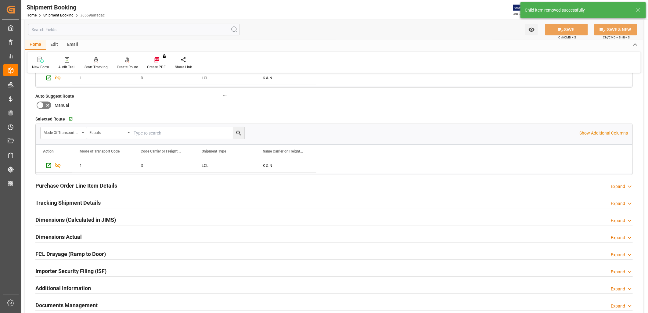
scroll to position [163, 0]
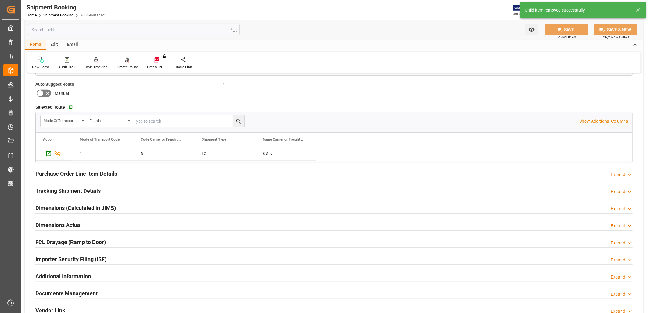
click at [90, 172] on h2 "Purchase Order Line Item Details" at bounding box center [76, 174] width 82 height 8
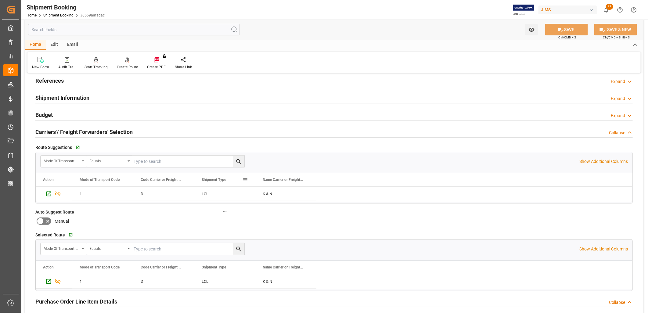
scroll to position [0, 0]
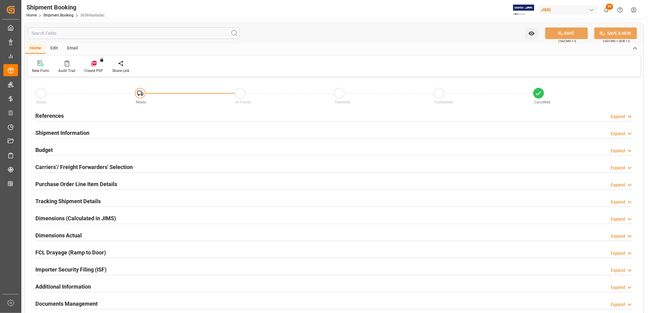
type input "12-08-2025"
click at [57, 115] on h2 "References" at bounding box center [49, 116] width 28 height 8
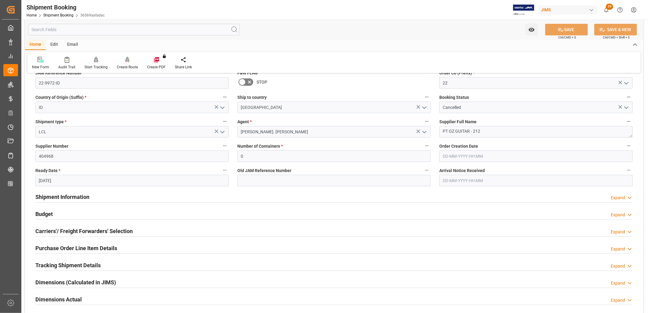
scroll to position [68, 0]
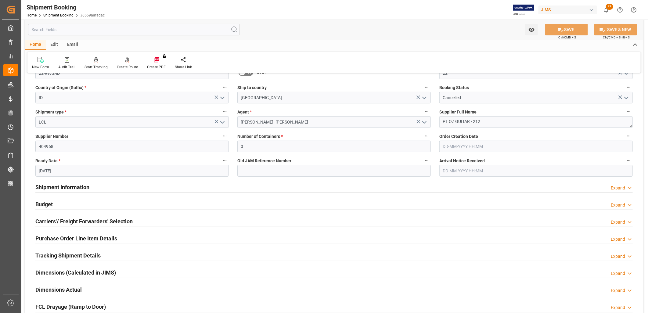
click at [72, 237] on h2 "Purchase Order Line Item Details" at bounding box center [76, 238] width 82 height 8
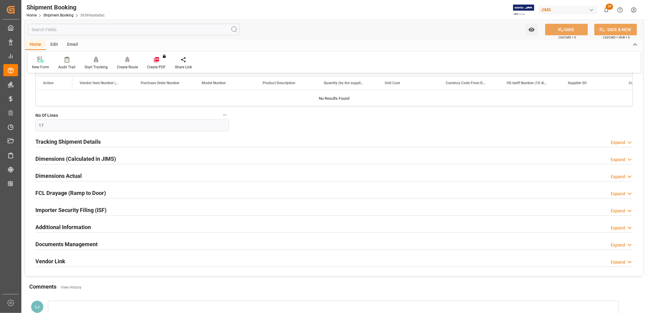
scroll to position [237, 0]
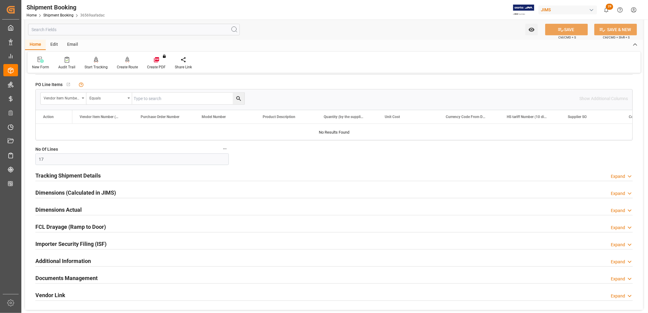
click at [83, 276] on h2 "Documents Management" at bounding box center [66, 278] width 62 height 8
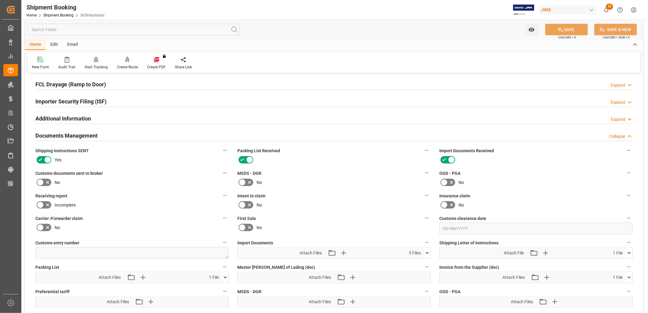
scroll to position [407, 0]
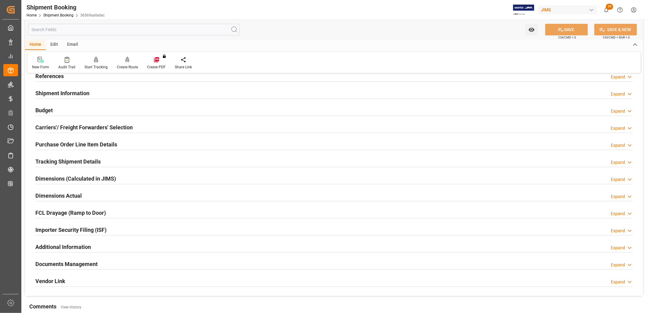
scroll to position [68, 0]
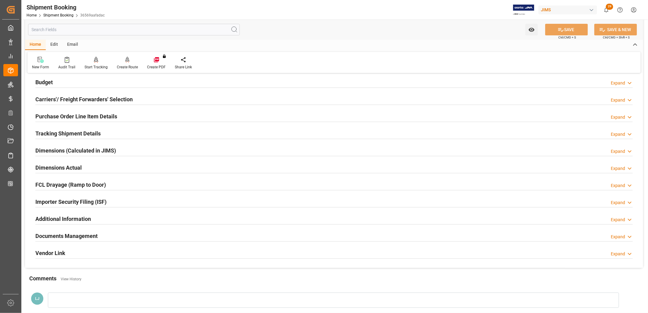
click at [92, 234] on h2 "Documents Management" at bounding box center [66, 236] width 62 height 8
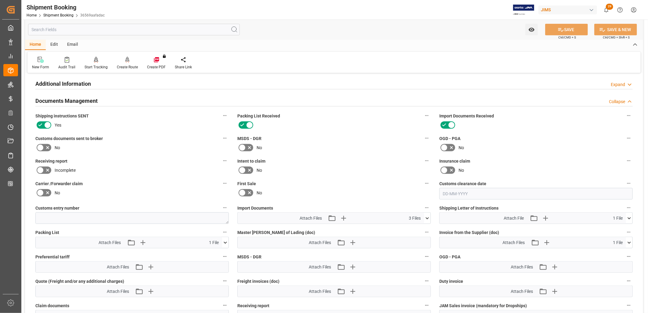
scroll to position [203, 0]
click at [342, 215] on icon "button" at bounding box center [344, 218] width 10 height 10
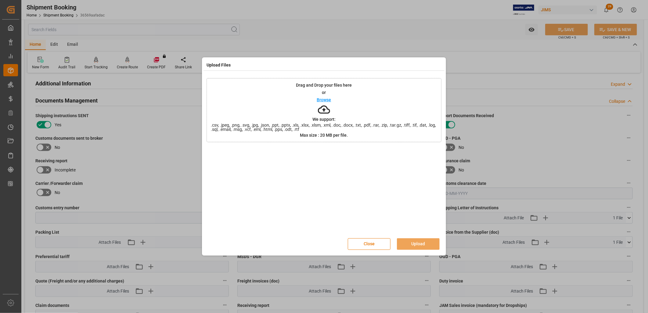
click at [322, 99] on p "Browse" at bounding box center [324, 100] width 14 height 4
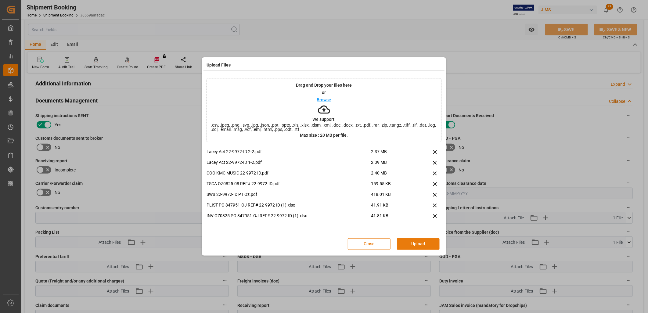
click at [419, 242] on button "Upload" at bounding box center [418, 244] width 43 height 12
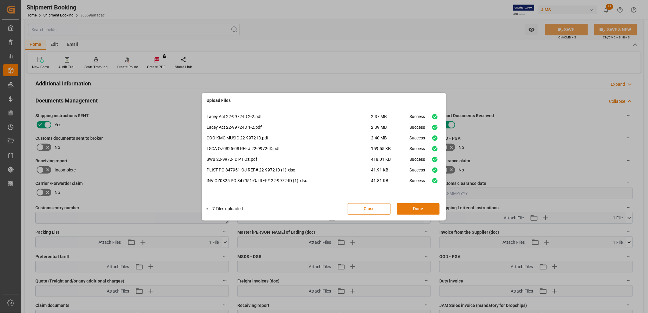
click at [416, 211] on button "Done" at bounding box center [418, 209] width 43 height 12
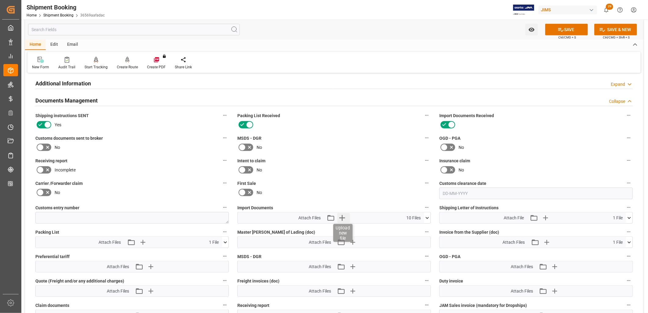
click at [343, 213] on icon "button" at bounding box center [342, 218] width 10 height 10
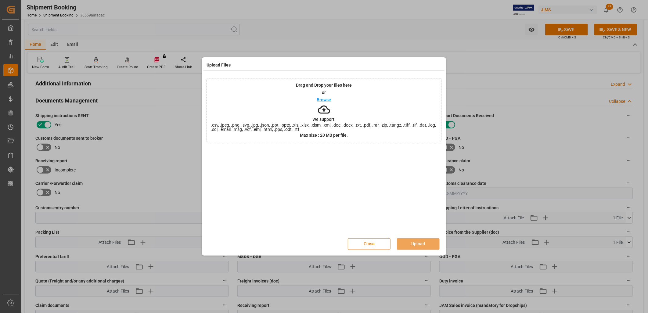
click at [376, 245] on button "Close" at bounding box center [369, 244] width 43 height 12
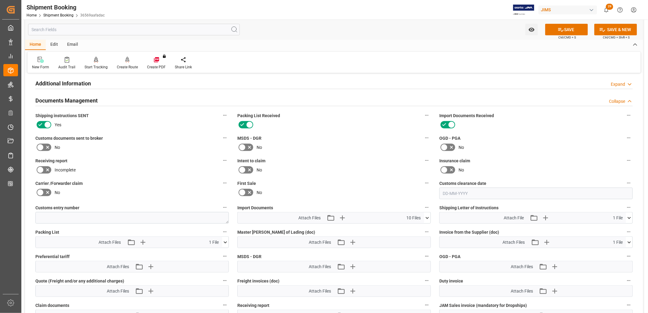
click at [426, 215] on icon at bounding box center [427, 218] width 6 height 6
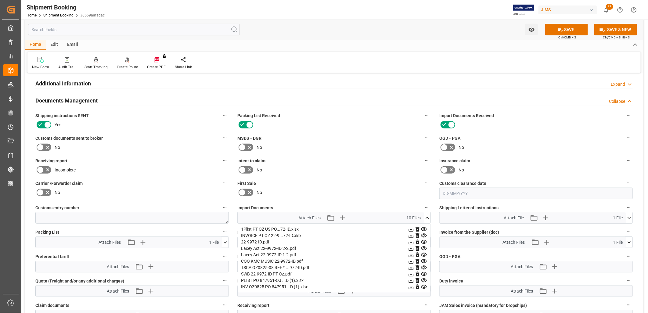
click at [418, 285] on icon at bounding box center [417, 287] width 4 height 5
click at [417, 278] on icon at bounding box center [417, 280] width 4 height 5
click at [424, 240] on icon at bounding box center [424, 242] width 6 height 4
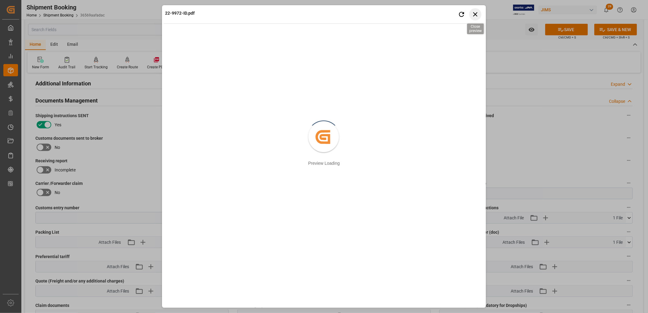
click at [475, 13] on icon "button" at bounding box center [476, 14] width 8 height 8
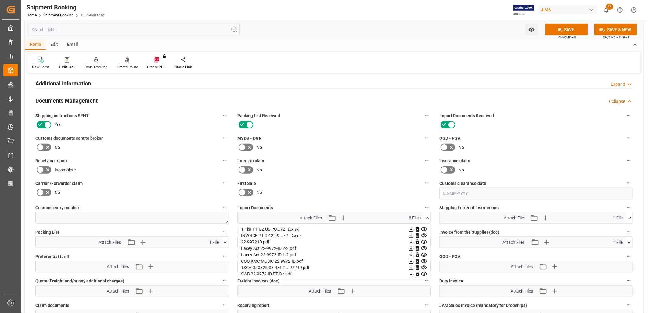
click at [427, 215] on icon at bounding box center [427, 218] width 6 height 6
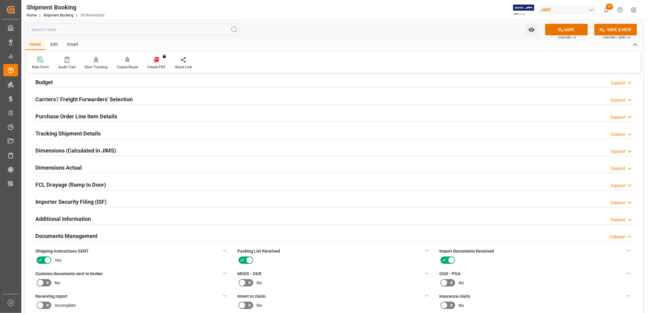
scroll to position [0, 0]
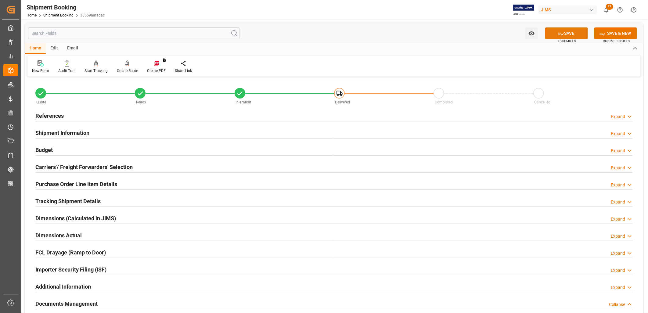
click at [574, 31] on button "SAVE" at bounding box center [566, 33] width 43 height 12
click at [52, 116] on h2 "References" at bounding box center [49, 116] width 28 height 8
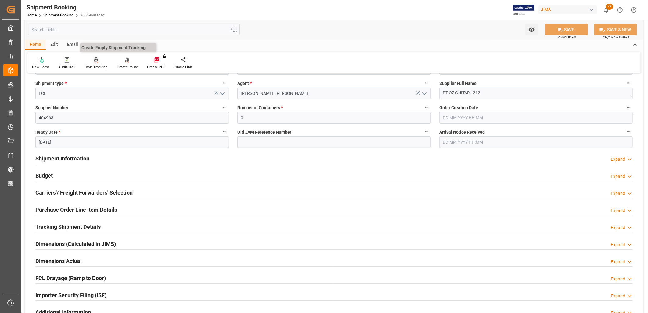
scroll to position [102, 0]
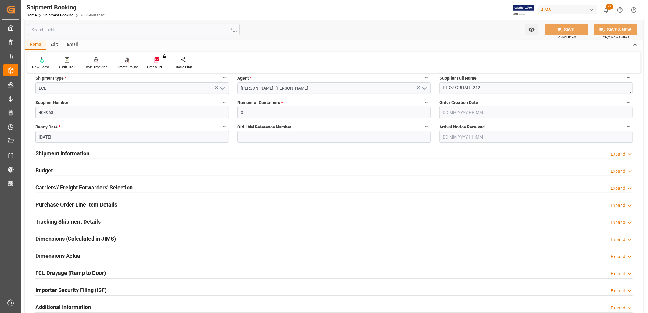
click at [89, 202] on h2 "Purchase Order Line Item Details" at bounding box center [76, 204] width 82 height 8
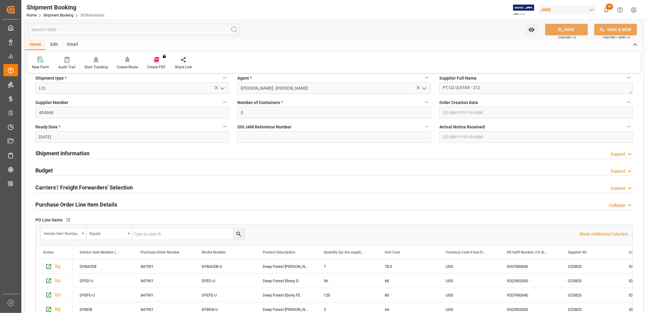
scroll to position [169, 0]
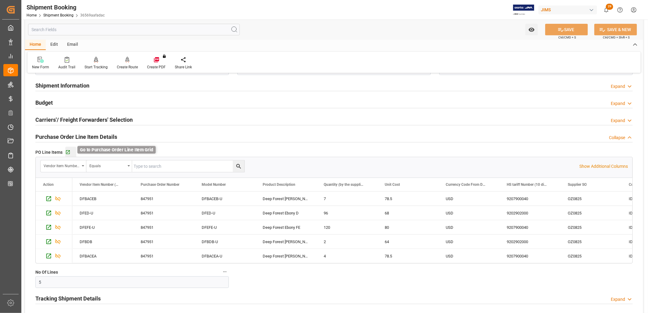
click at [68, 151] on icon "button" at bounding box center [67, 152] width 5 height 5
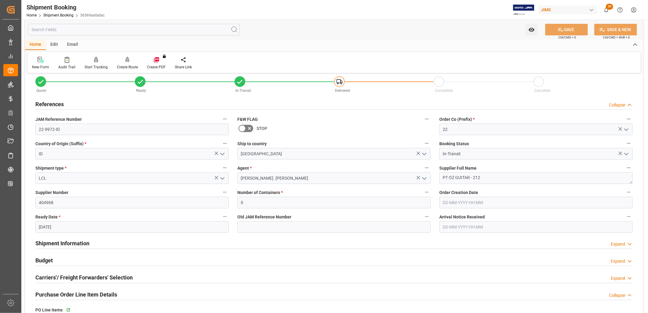
scroll to position [0, 0]
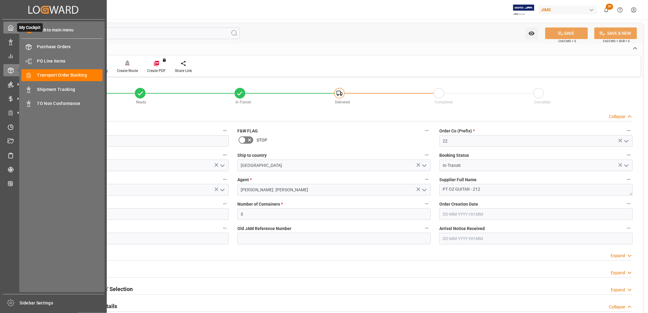
click at [11, 29] on icon at bounding box center [11, 28] width 6 height 6
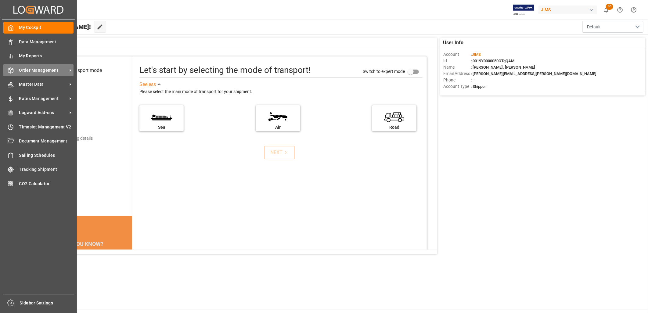
click at [44, 68] on span "Order Management" at bounding box center [43, 70] width 48 height 6
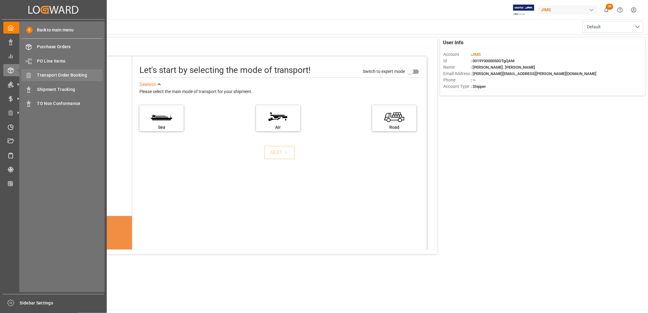
click at [67, 74] on span "Transport Order Booking" at bounding box center [70, 75] width 66 height 6
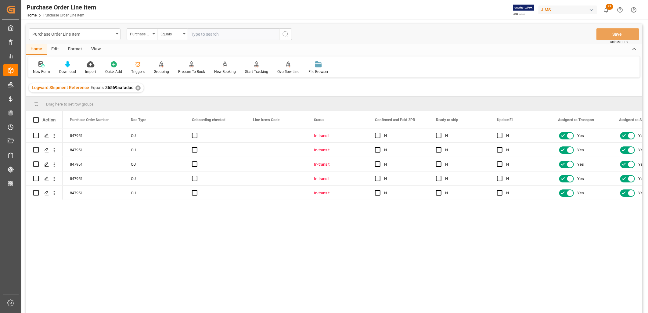
click at [96, 47] on div "View" at bounding box center [96, 49] width 19 height 10
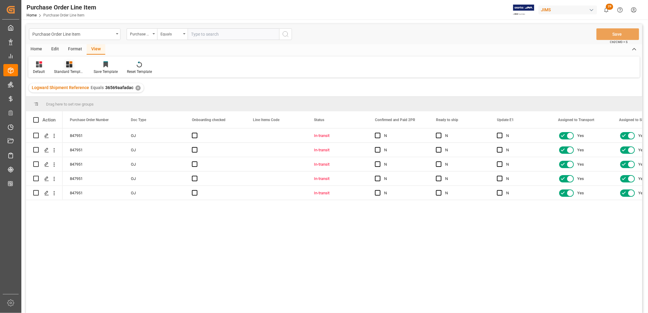
click at [70, 65] on icon at bounding box center [69, 64] width 6 height 6
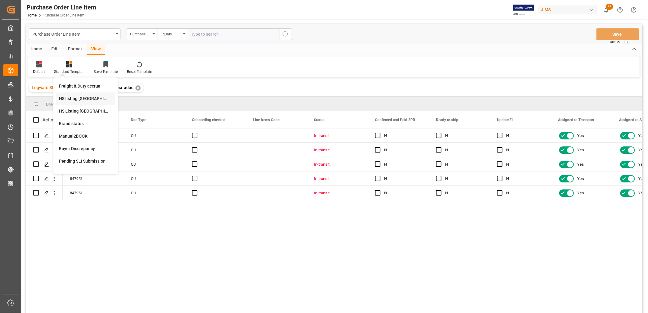
click at [81, 96] on div "HS listing [GEOGRAPHIC_DATA]" at bounding box center [85, 98] width 53 height 6
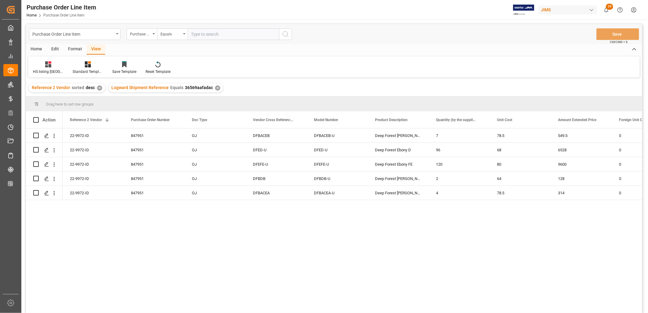
click at [34, 49] on div "Home" at bounding box center [36, 49] width 21 height 10
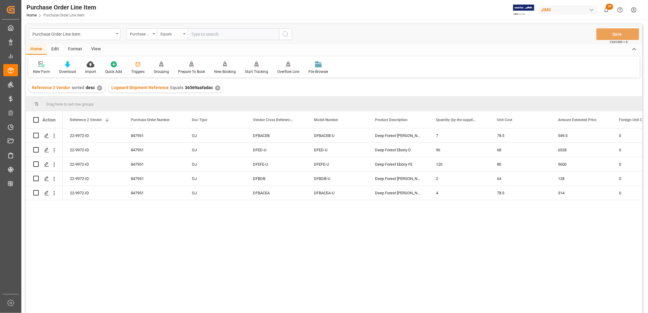
click at [71, 68] on div "Download" at bounding box center [68, 67] width 26 height 13
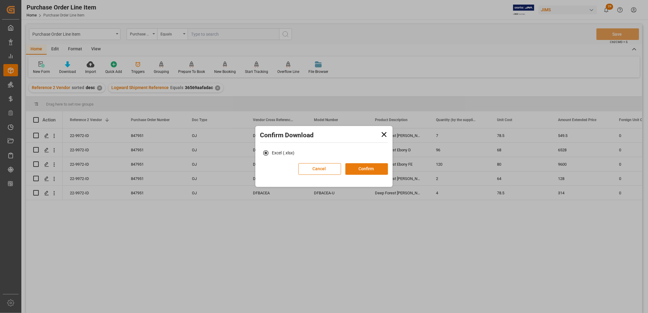
click at [371, 166] on button "Confirm" at bounding box center [366, 169] width 43 height 12
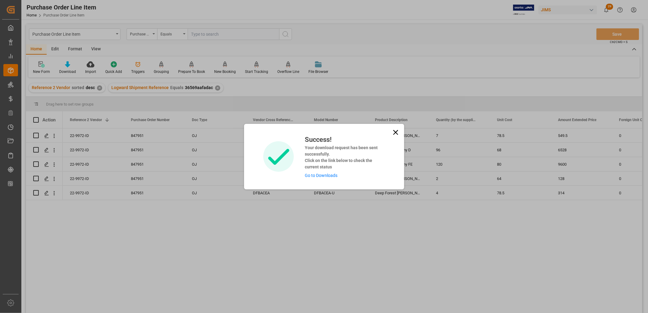
click at [316, 175] on link "Go to Downloads" at bounding box center [321, 175] width 33 height 5
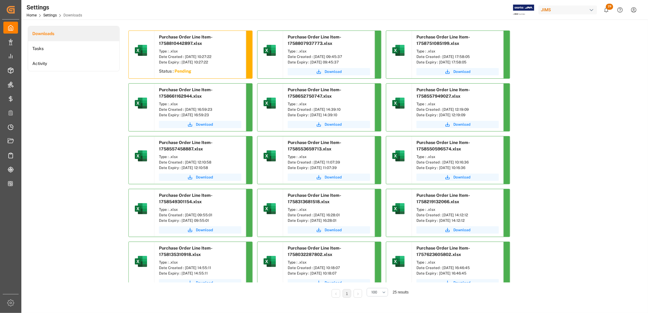
click at [195, 72] on div "Status : Pending" at bounding box center [199, 71] width 91 height 11
click at [206, 70] on span "Download" at bounding box center [204, 71] width 17 height 5
